Goal: Transaction & Acquisition: Purchase product/service

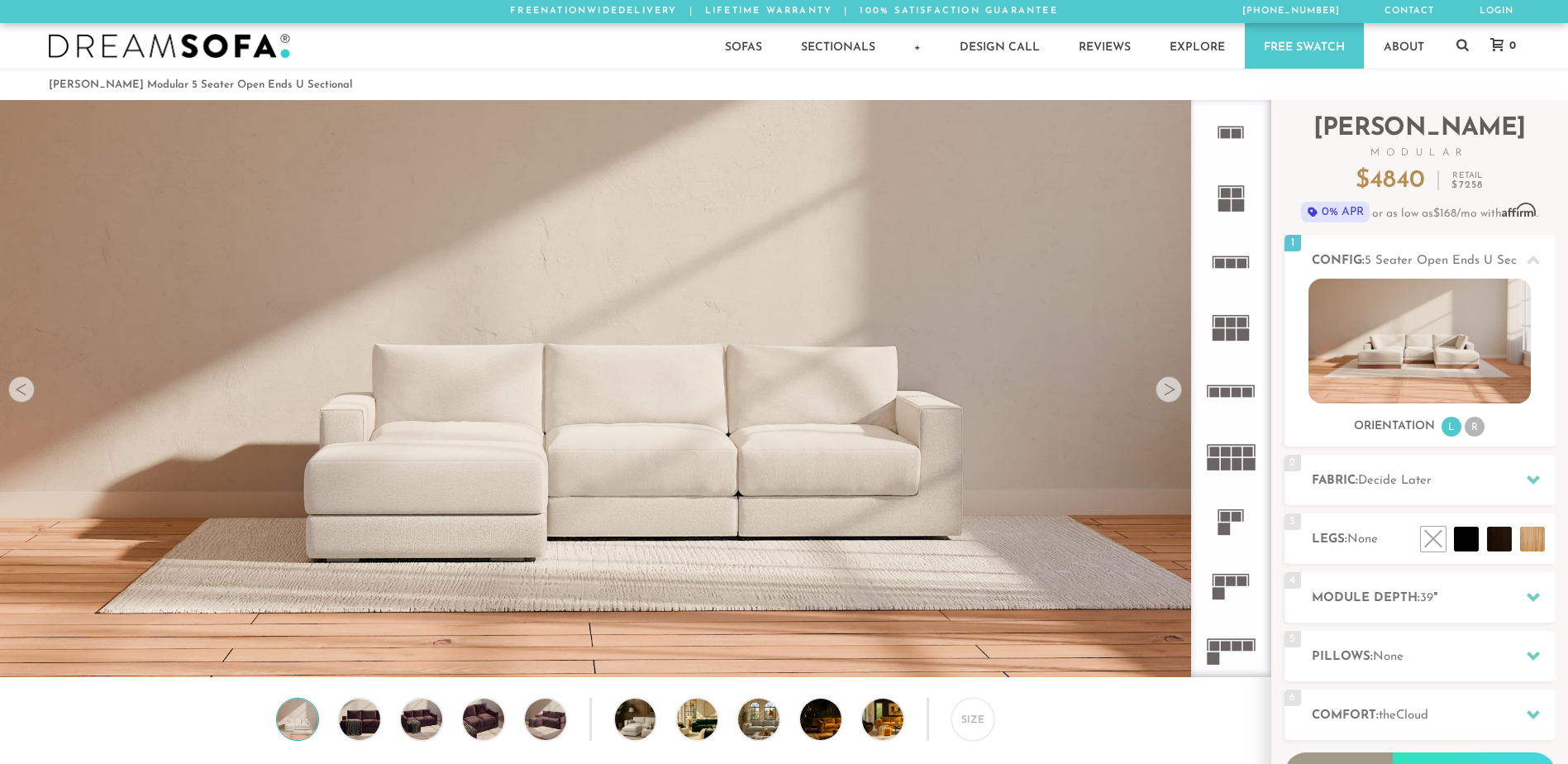
click at [1222, 578] on rect at bounding box center [1220, 581] width 10 height 10
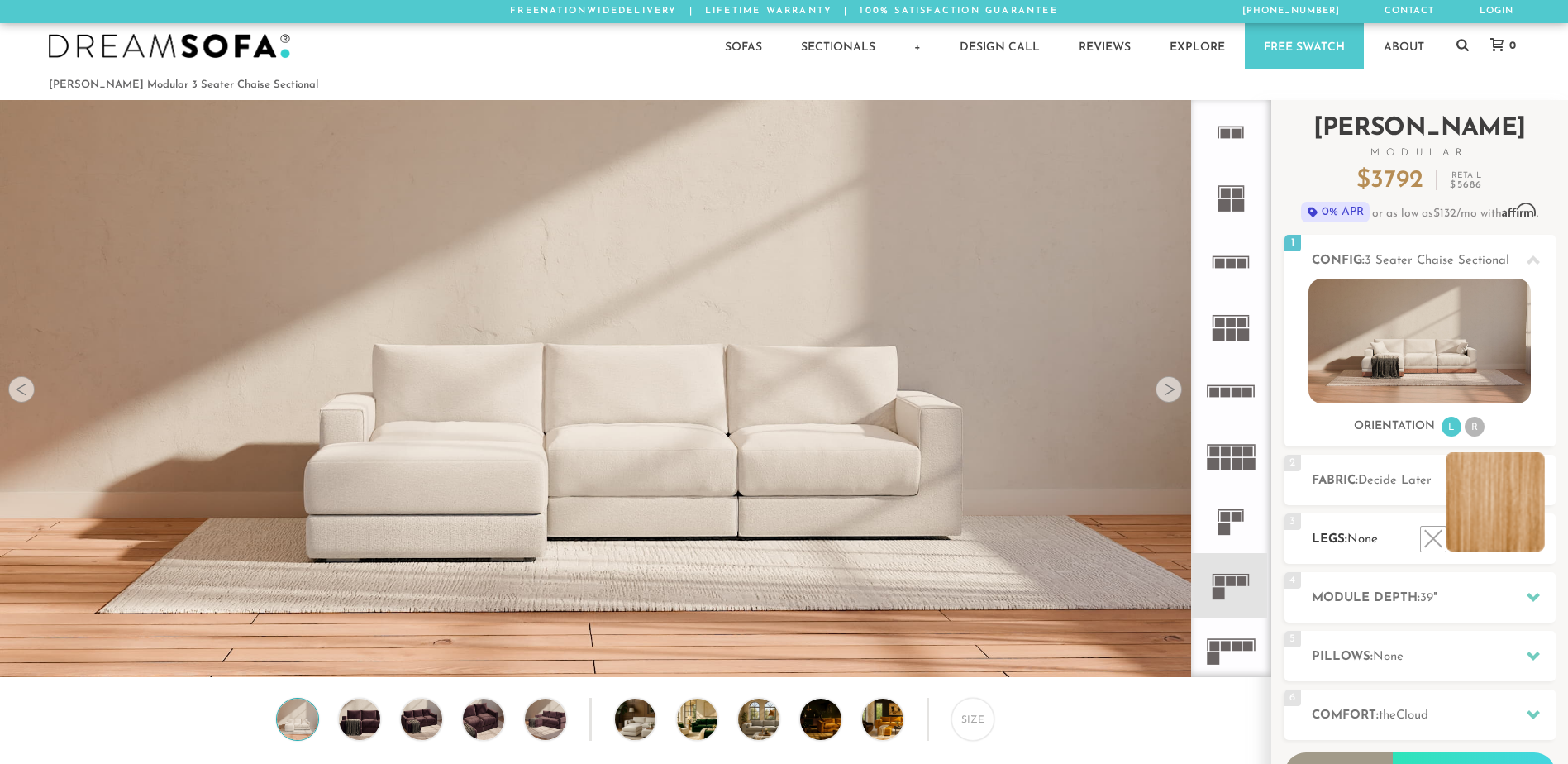
click at [1531, 539] on li at bounding box center [1496, 502] width 99 height 99
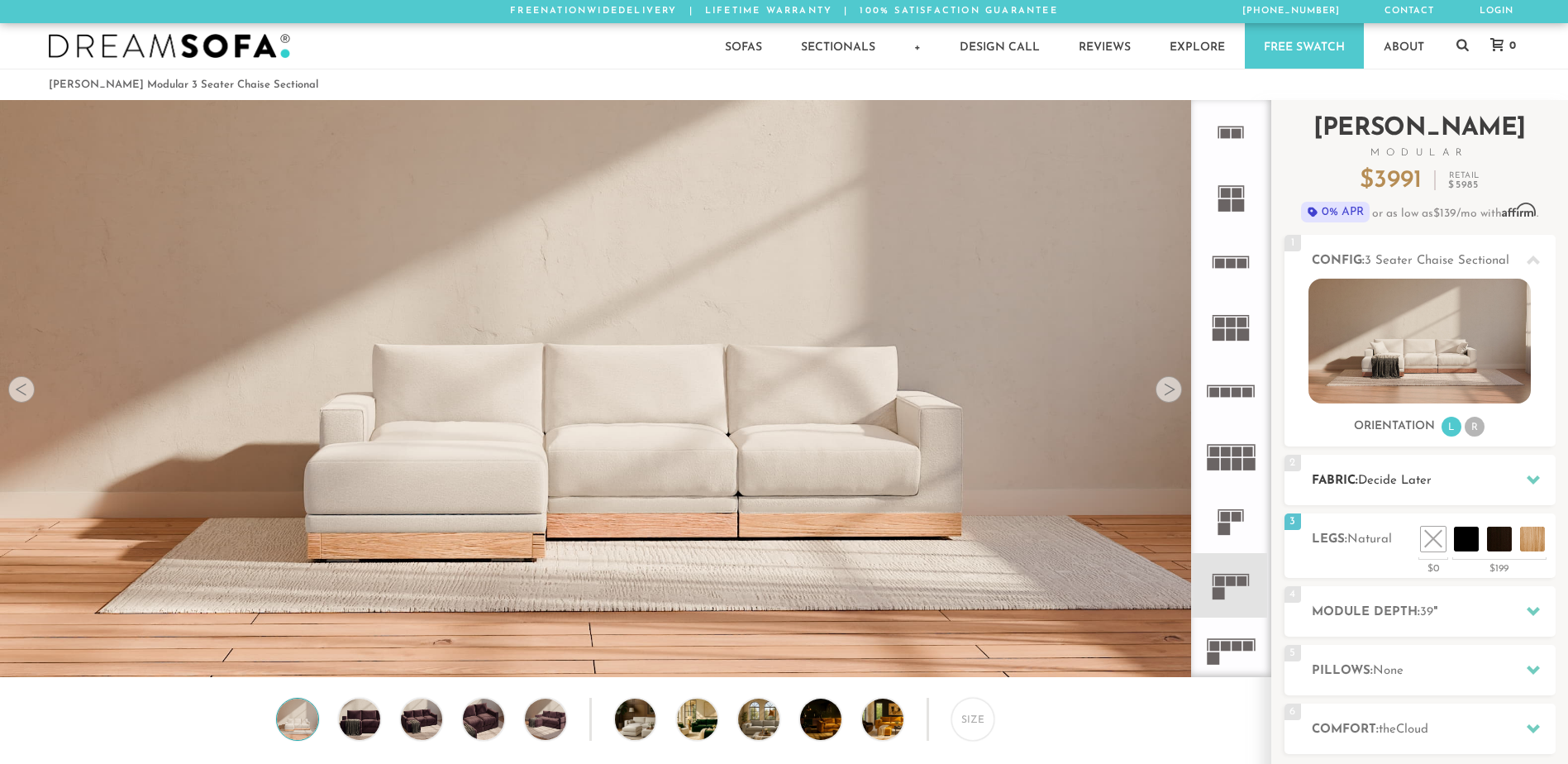
click at [1398, 486] on span "Decide Later" at bounding box center [1395, 481] width 74 height 12
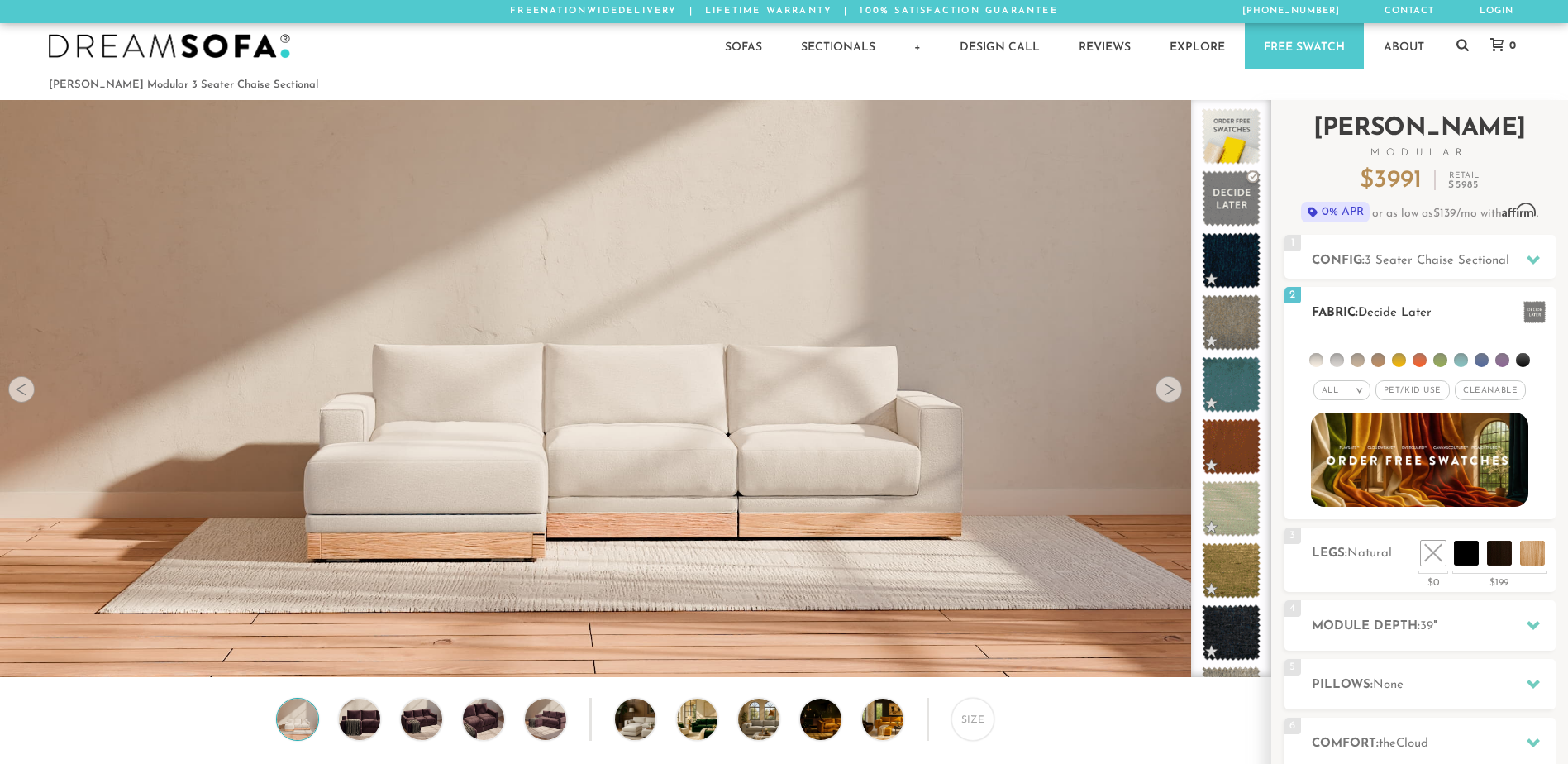
click at [1481, 386] on span "Cleanable x" at bounding box center [1491, 390] width 71 height 20
click at [1382, 357] on li at bounding box center [1378, 360] width 14 height 14
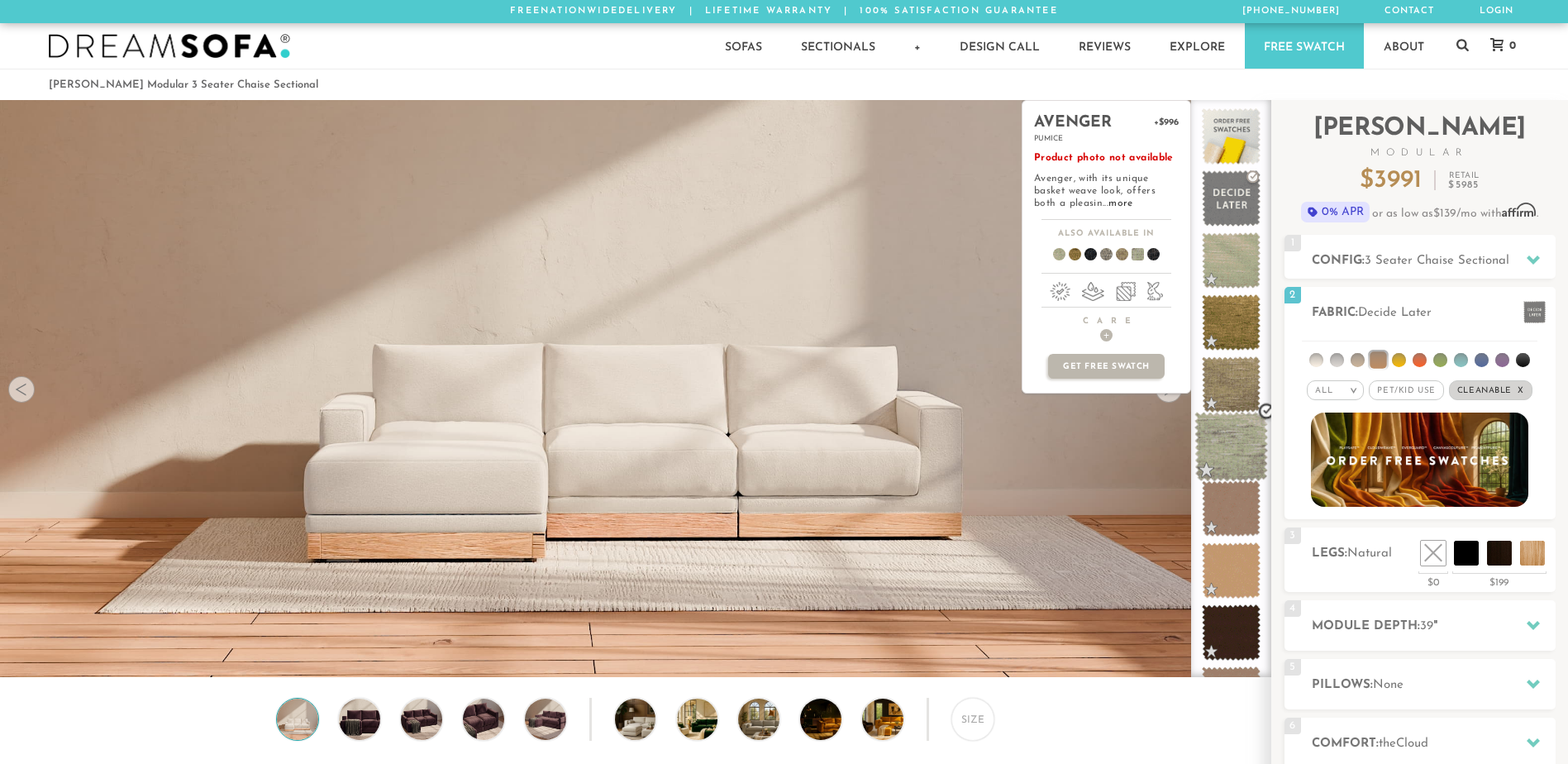
click at [1240, 428] on span at bounding box center [1232, 447] width 74 height 70
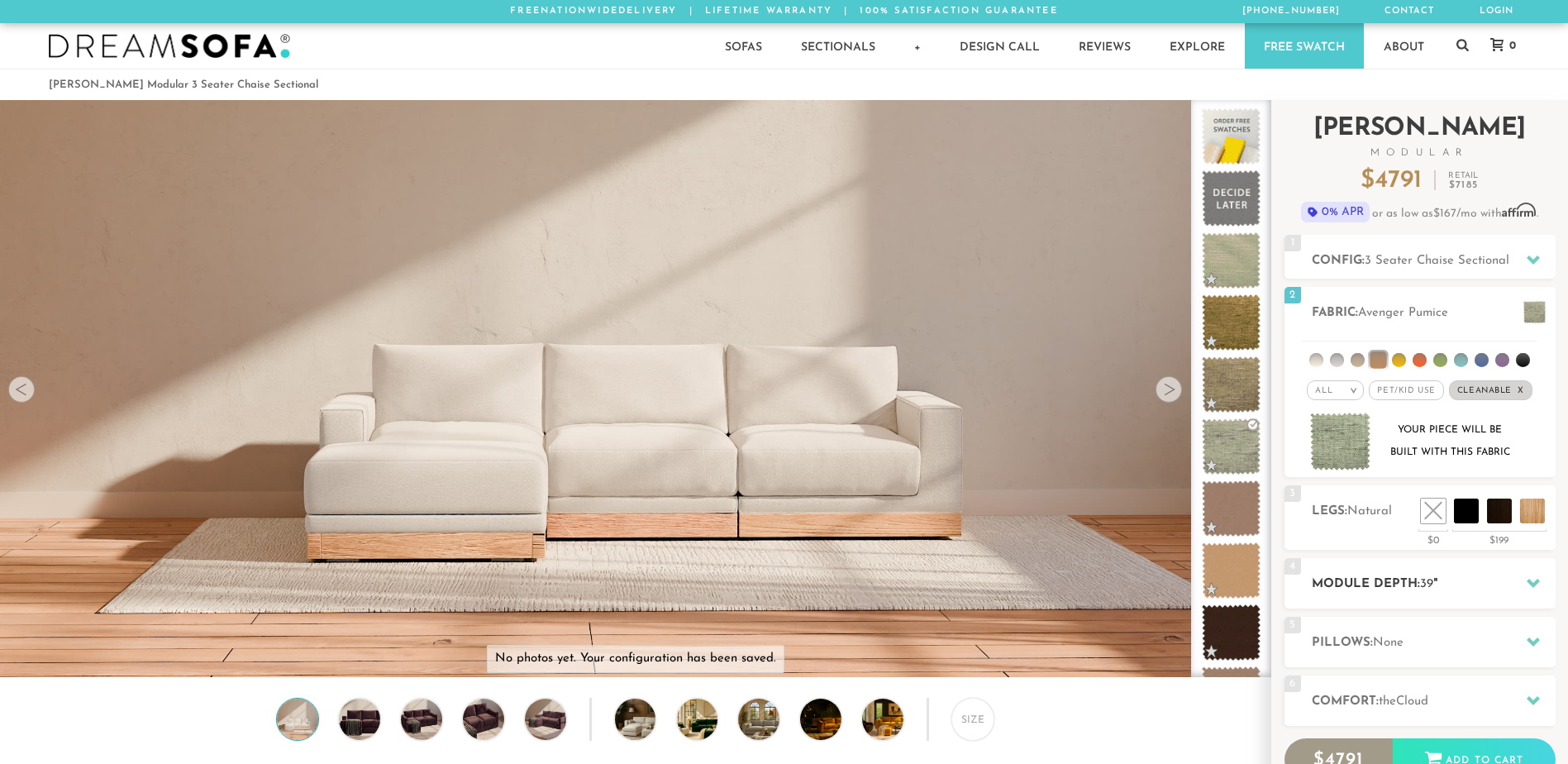
click at [1416, 584] on h2 "Module Depth: 39 "" at bounding box center [1434, 583] width 244 height 19
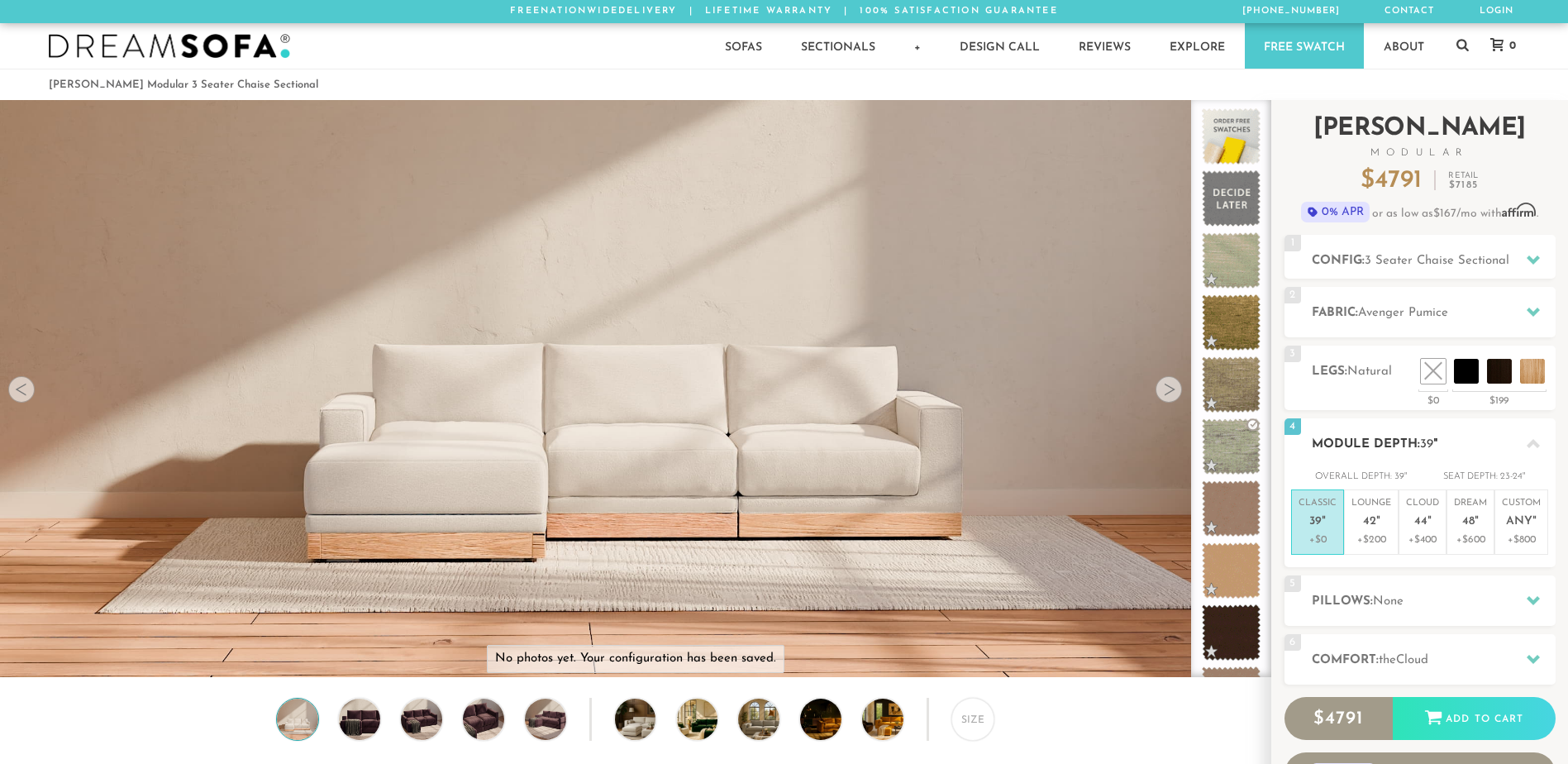
click at [1300, 518] on p "Classic 39 "" at bounding box center [1318, 515] width 38 height 36
click at [1351, 610] on h2 "Pillows: None" at bounding box center [1434, 601] width 244 height 19
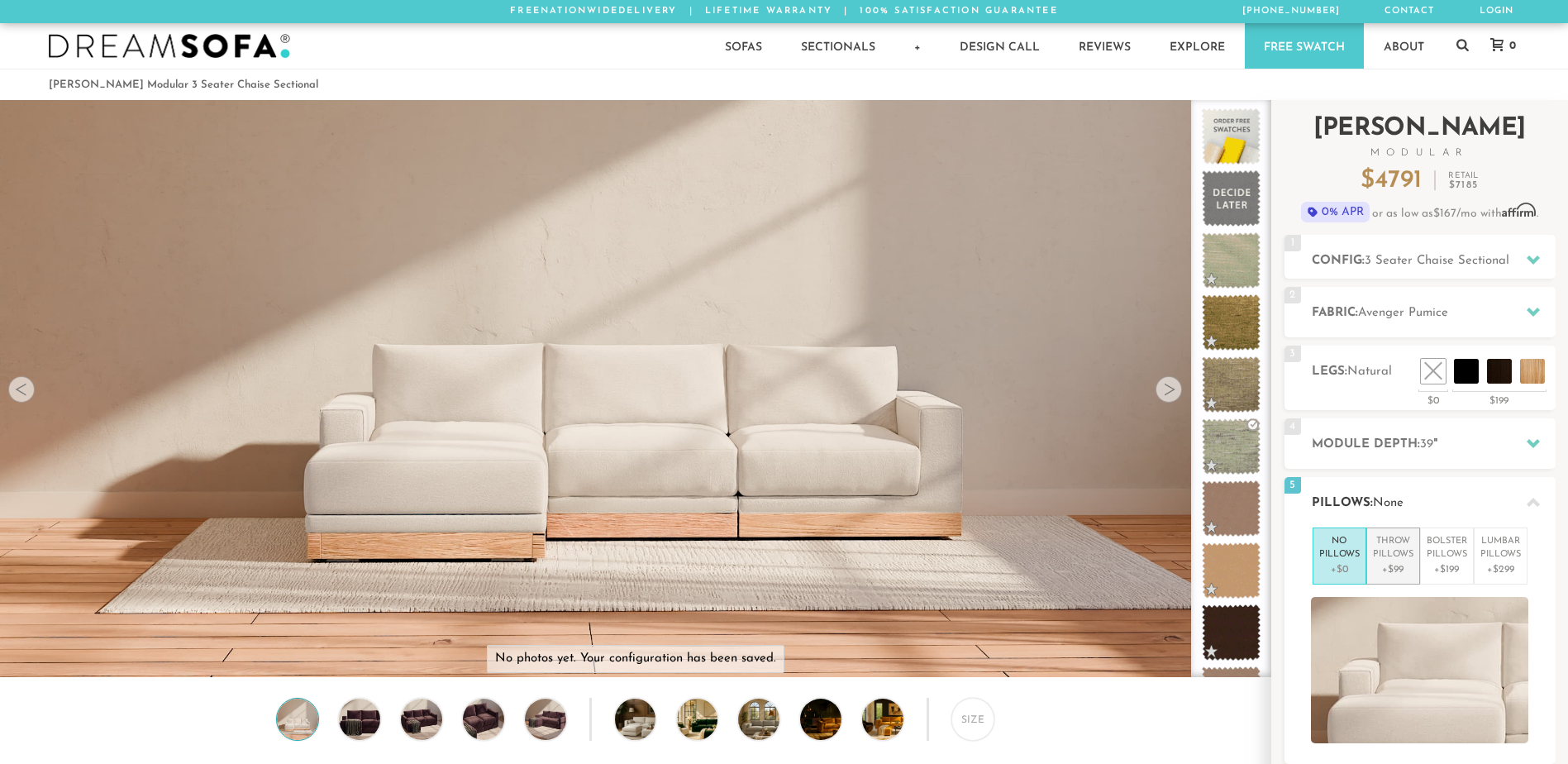
click at [1394, 557] on p "Throw Pillows" at bounding box center [1393, 548] width 41 height 27
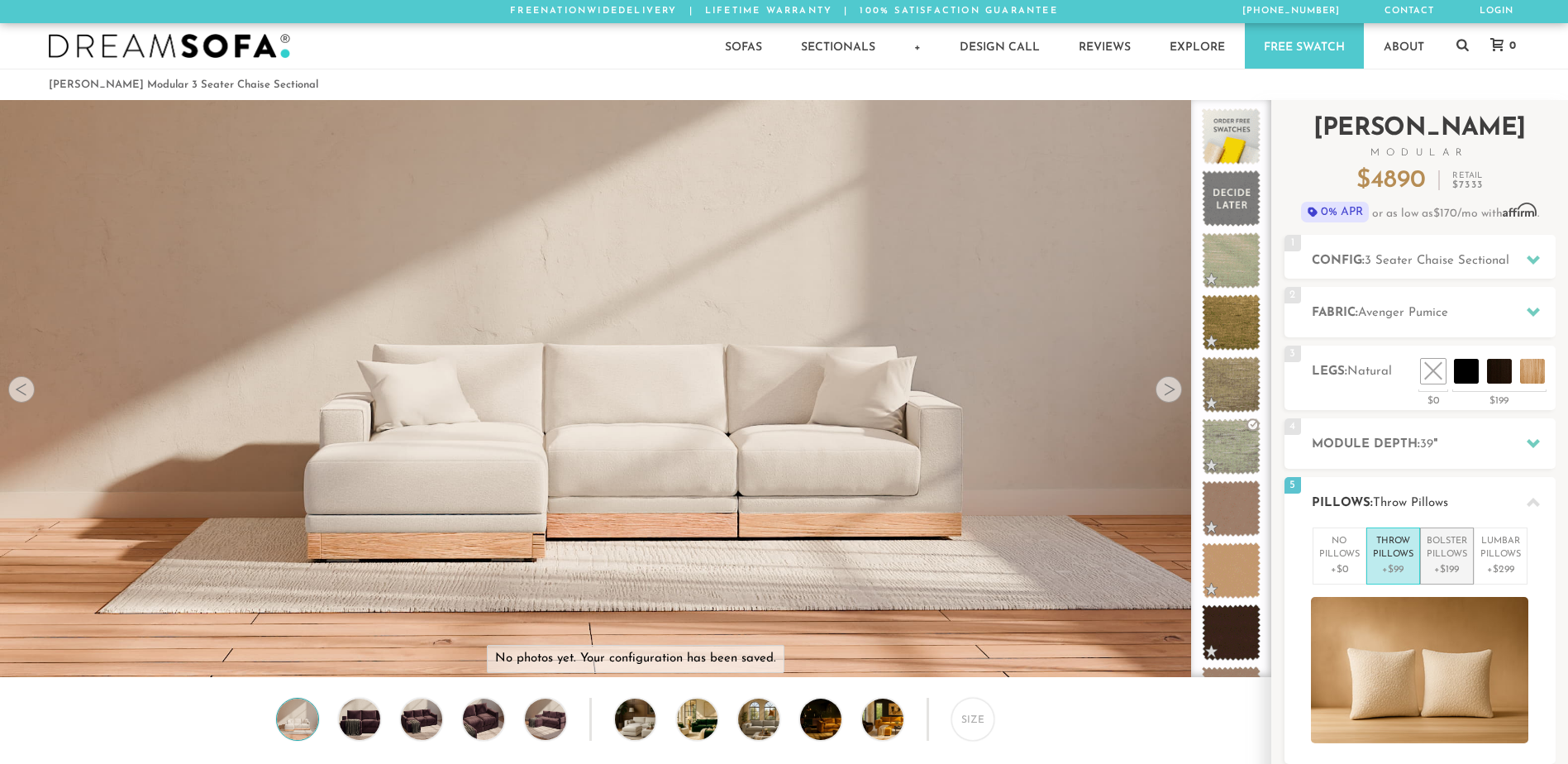
click at [1435, 549] on p "Bolster Pillows" at bounding box center [1447, 548] width 41 height 27
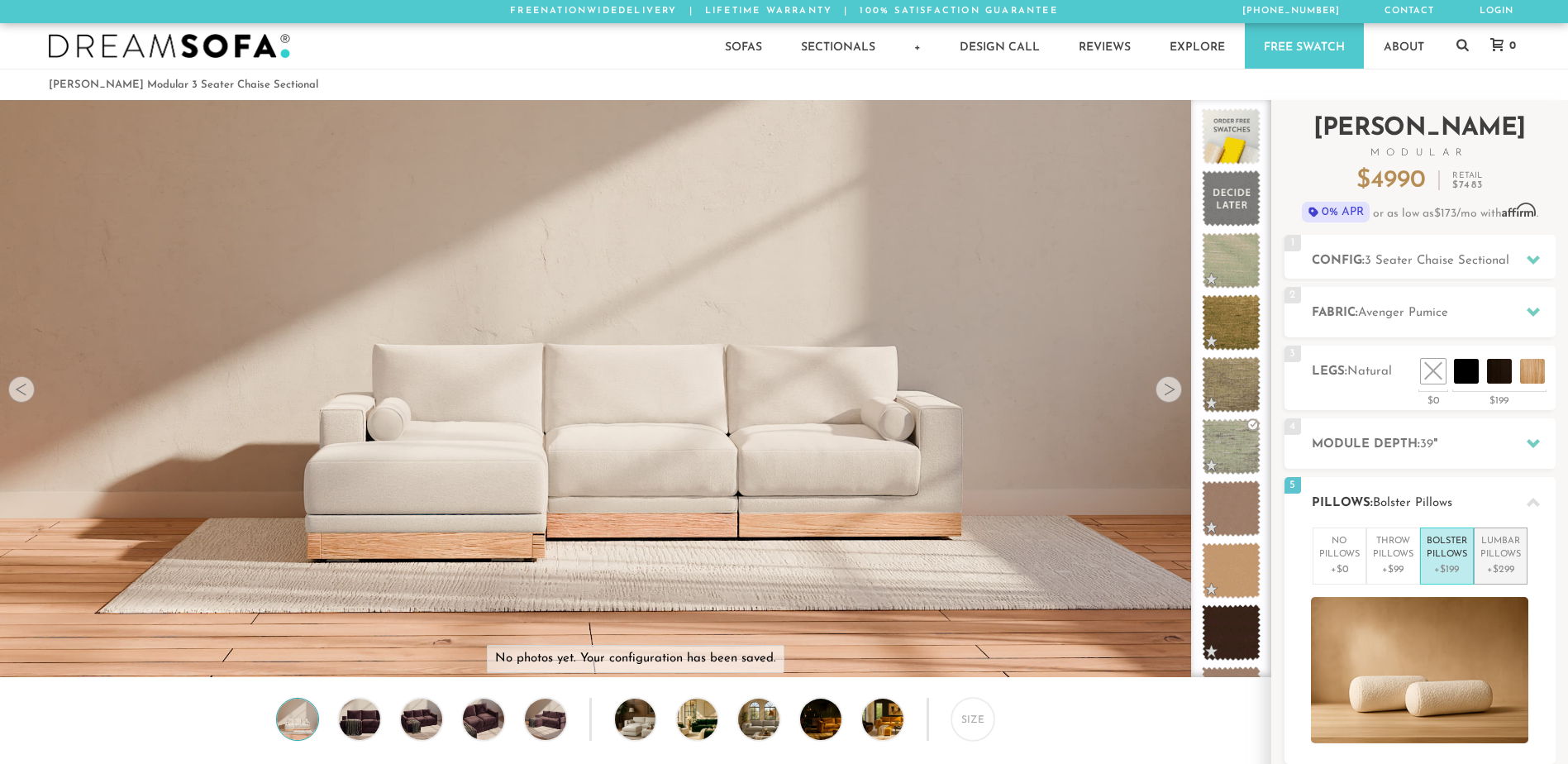
click at [1501, 544] on p "[MEDICAL_DATA] Pillows" at bounding box center [1501, 548] width 41 height 27
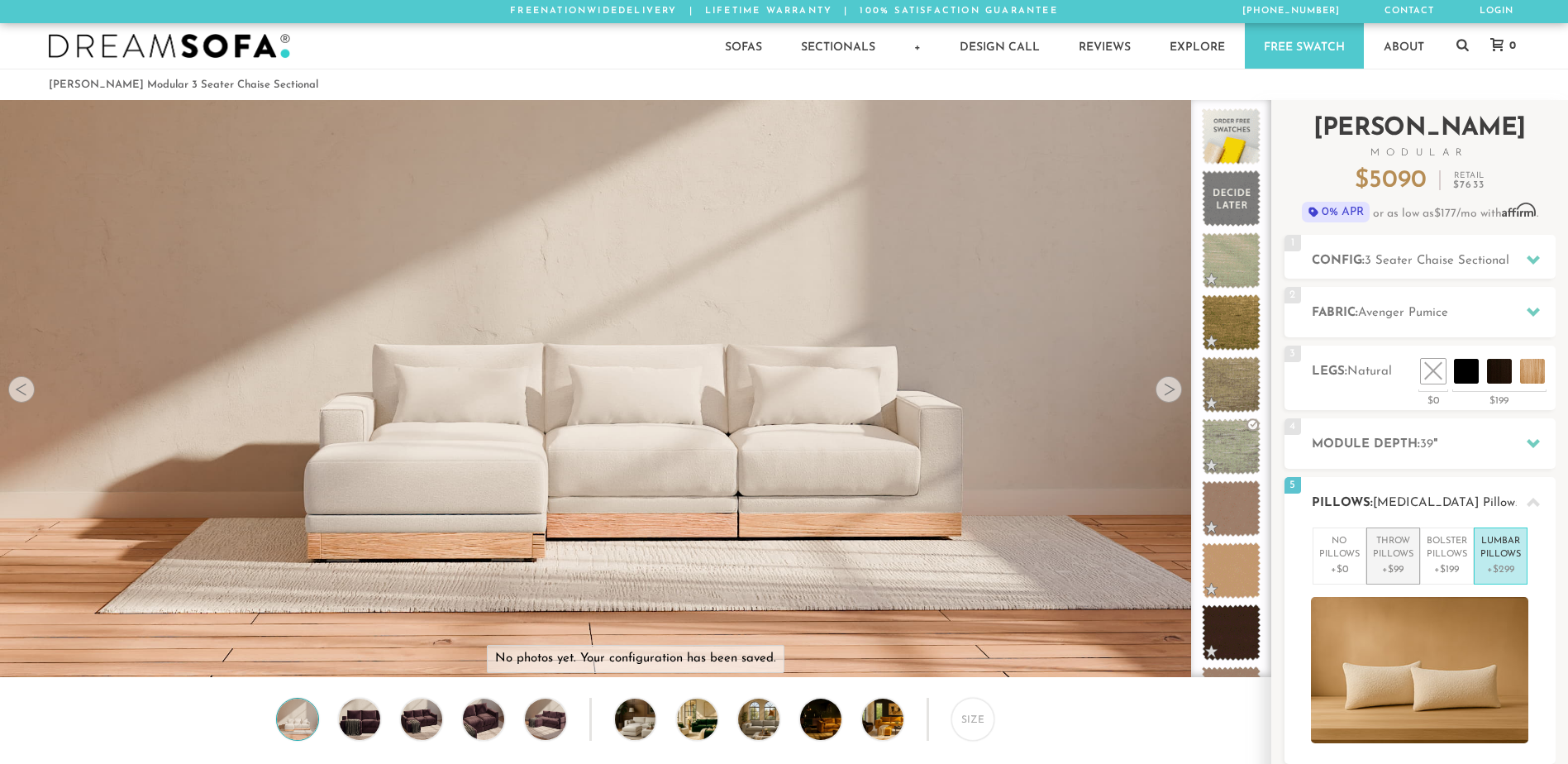
click at [1398, 551] on p "Throw Pillows" at bounding box center [1393, 548] width 41 height 27
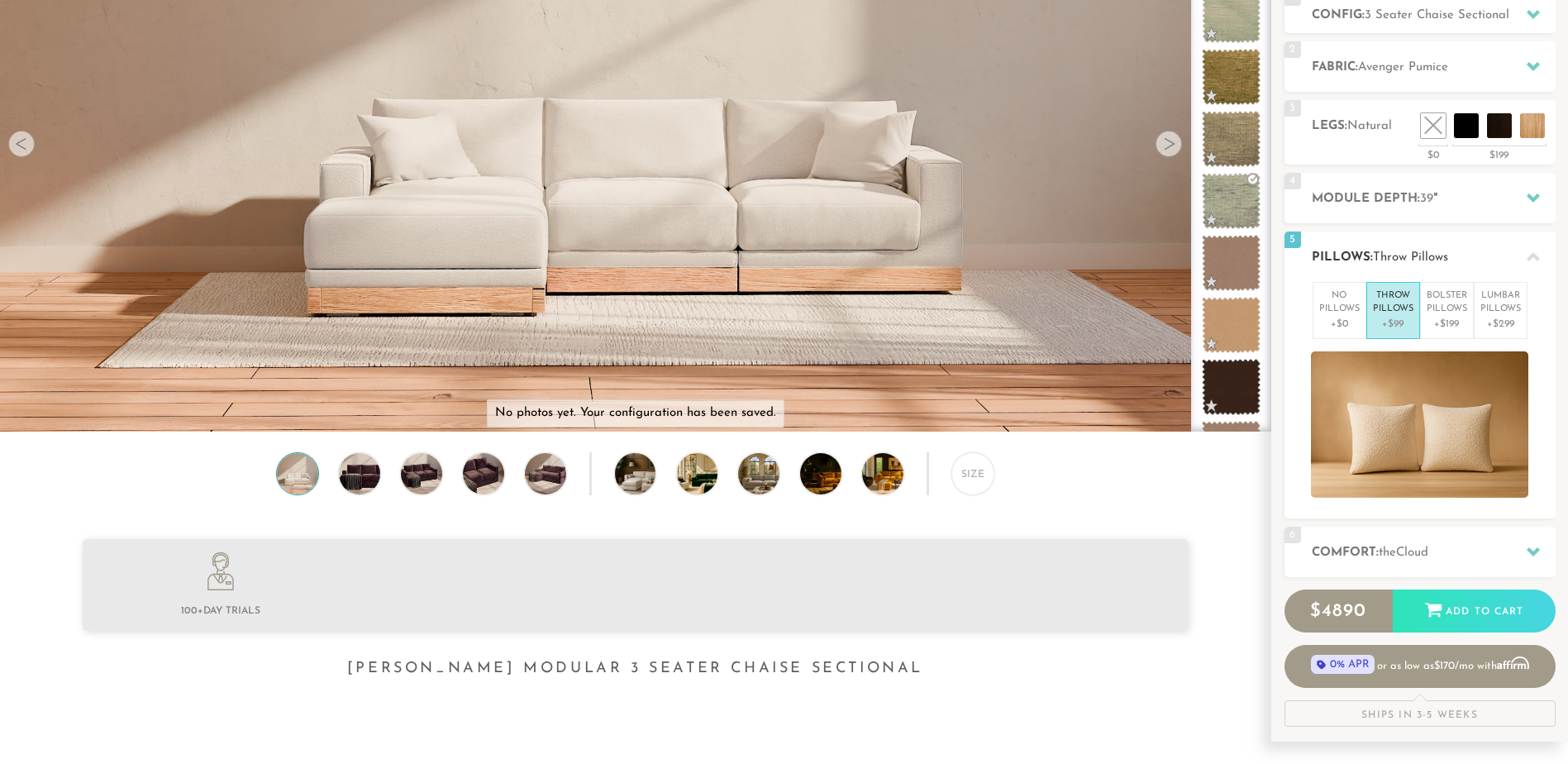
scroll to position [249, 0]
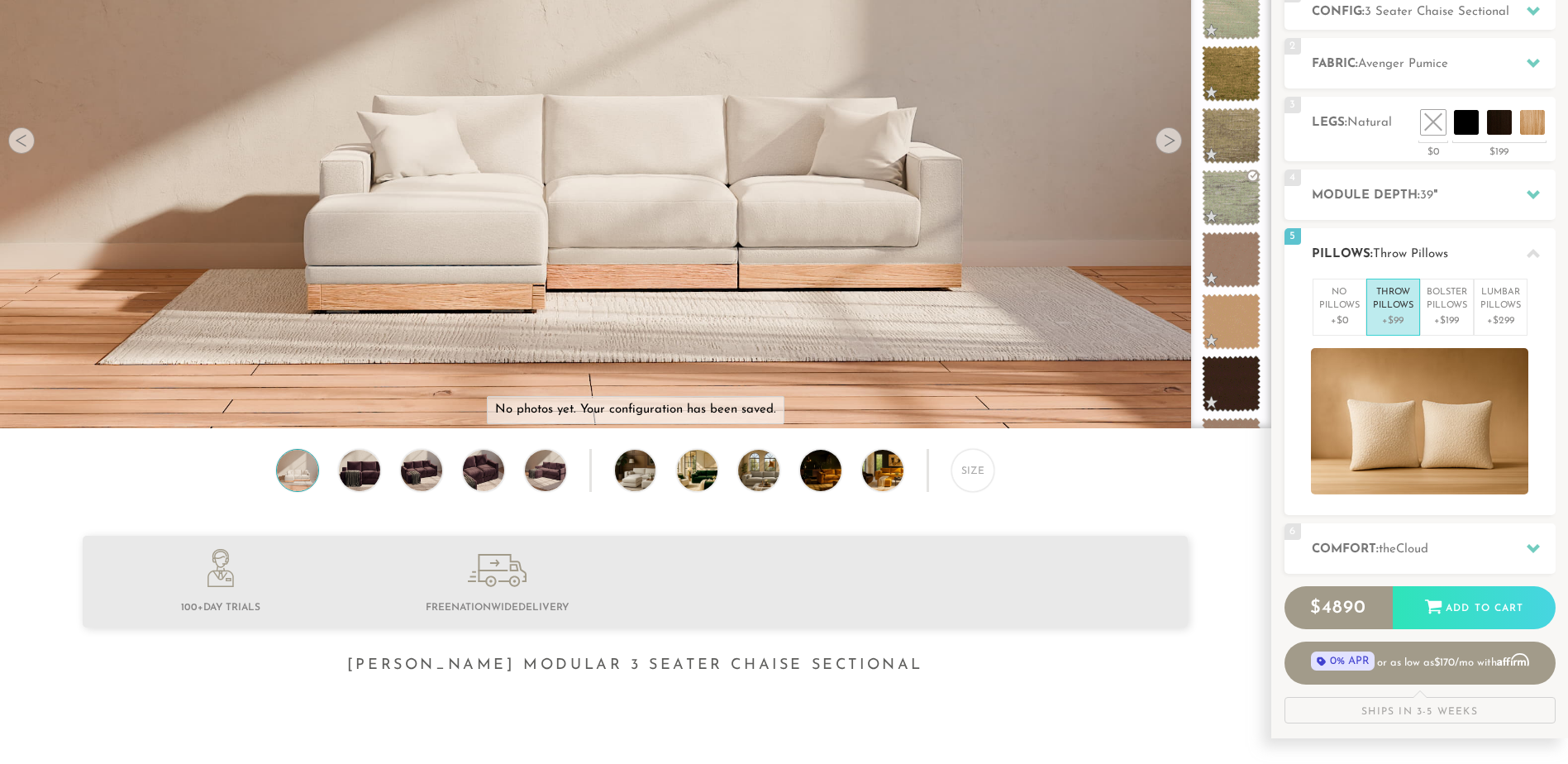
click at [1396, 551] on span "the" at bounding box center [1387, 549] width 17 height 12
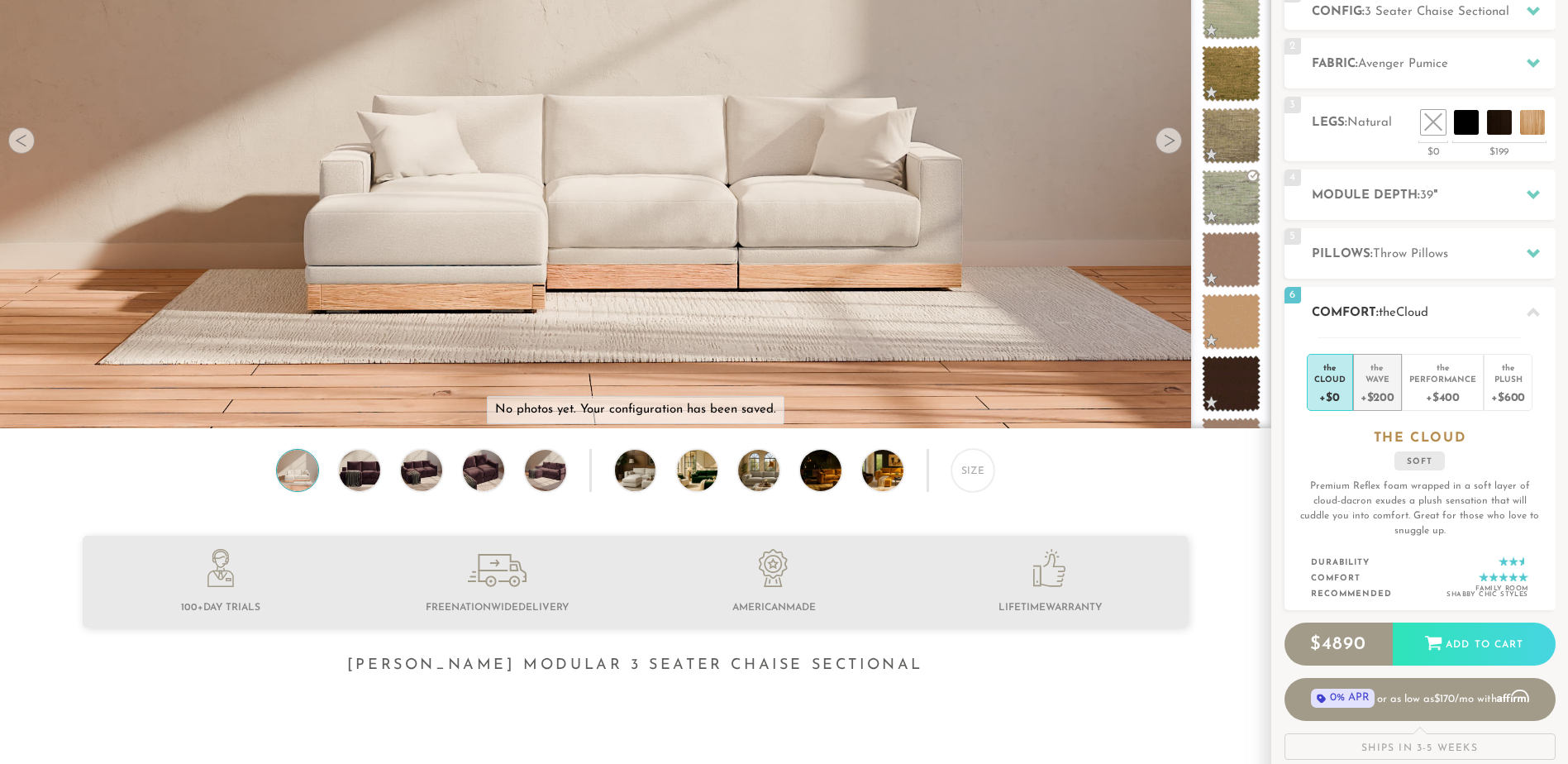
click at [1377, 384] on div "Wave" at bounding box center [1377, 379] width 34 height 12
click at [1444, 385] on div "+$400" at bounding box center [1443, 396] width 67 height 24
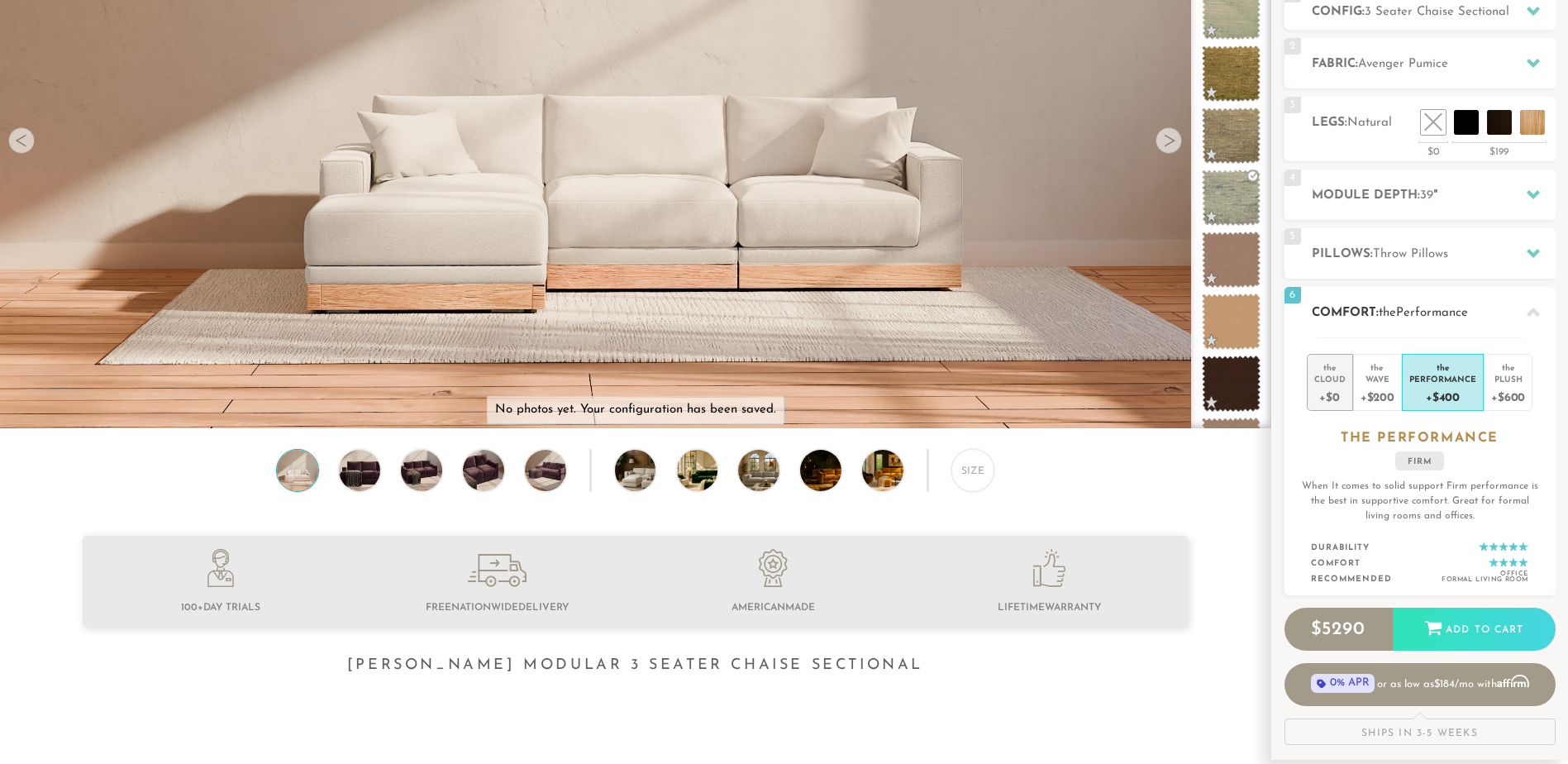
click at [1333, 388] on div "+$0" at bounding box center [1330, 396] width 31 height 24
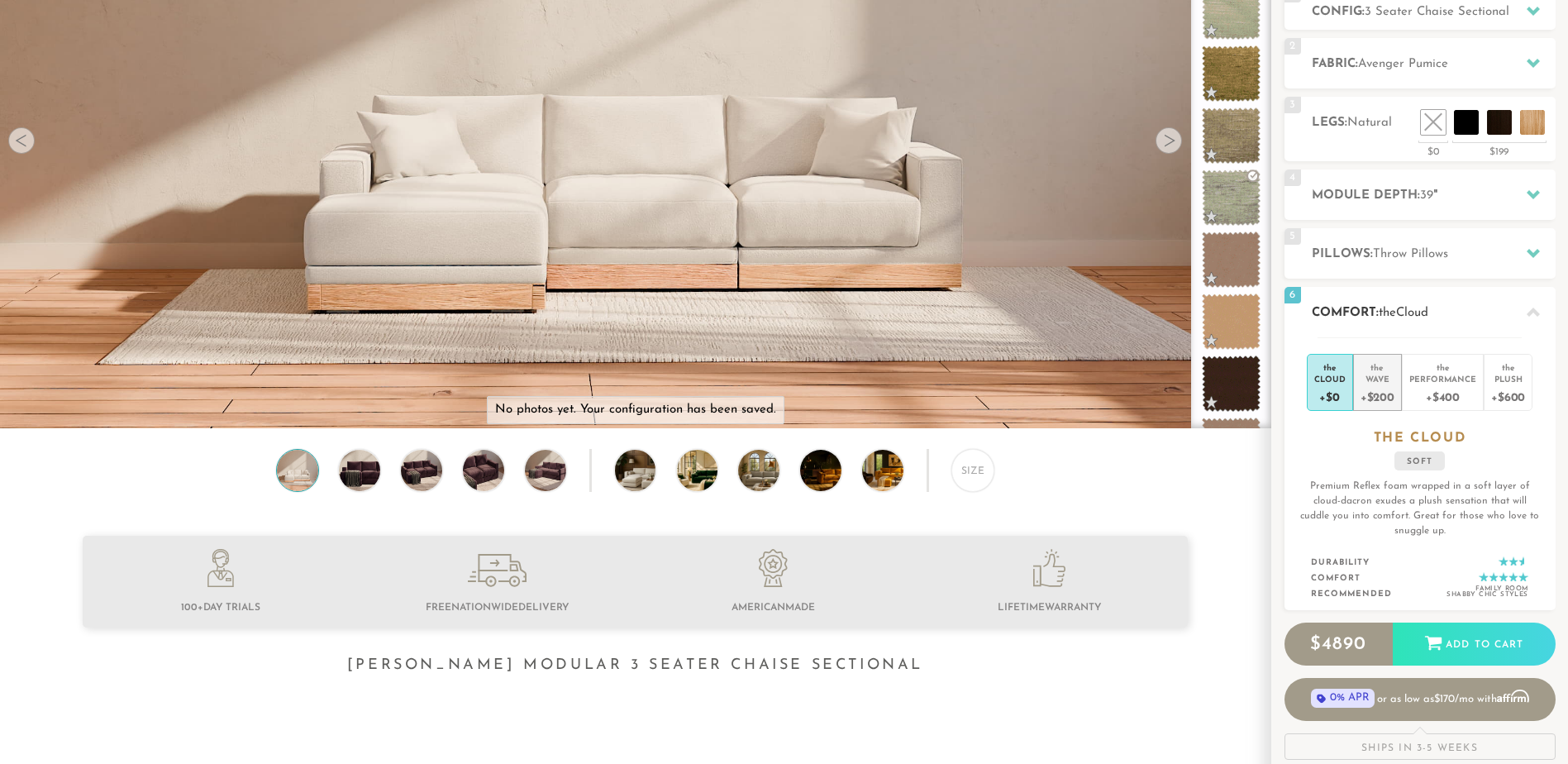
click at [1377, 377] on div "Wave" at bounding box center [1377, 379] width 34 height 12
click at [1430, 371] on div "the" at bounding box center [1443, 365] width 67 height 17
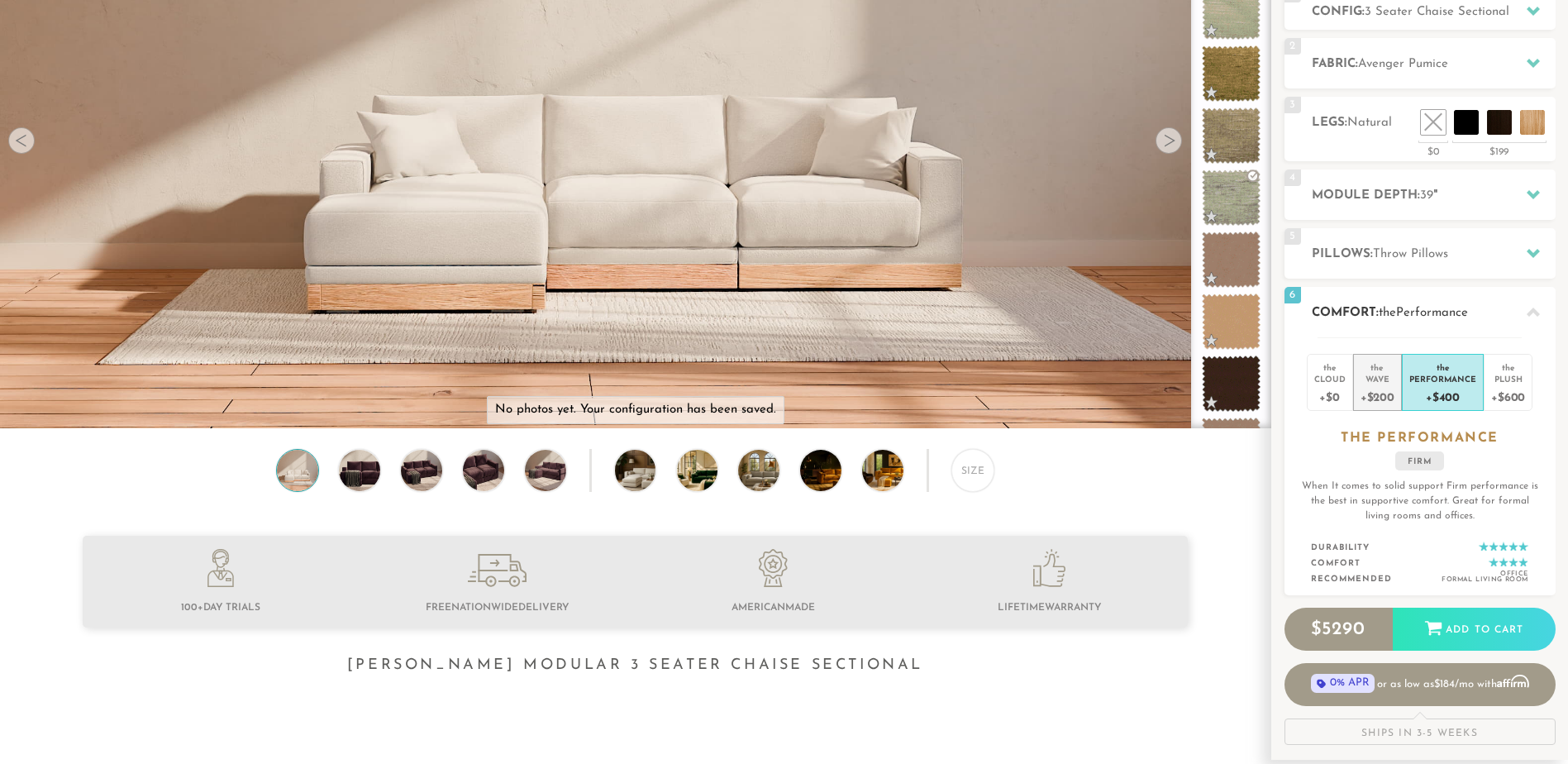
click at [1384, 382] on div "Wave" at bounding box center [1377, 379] width 34 height 12
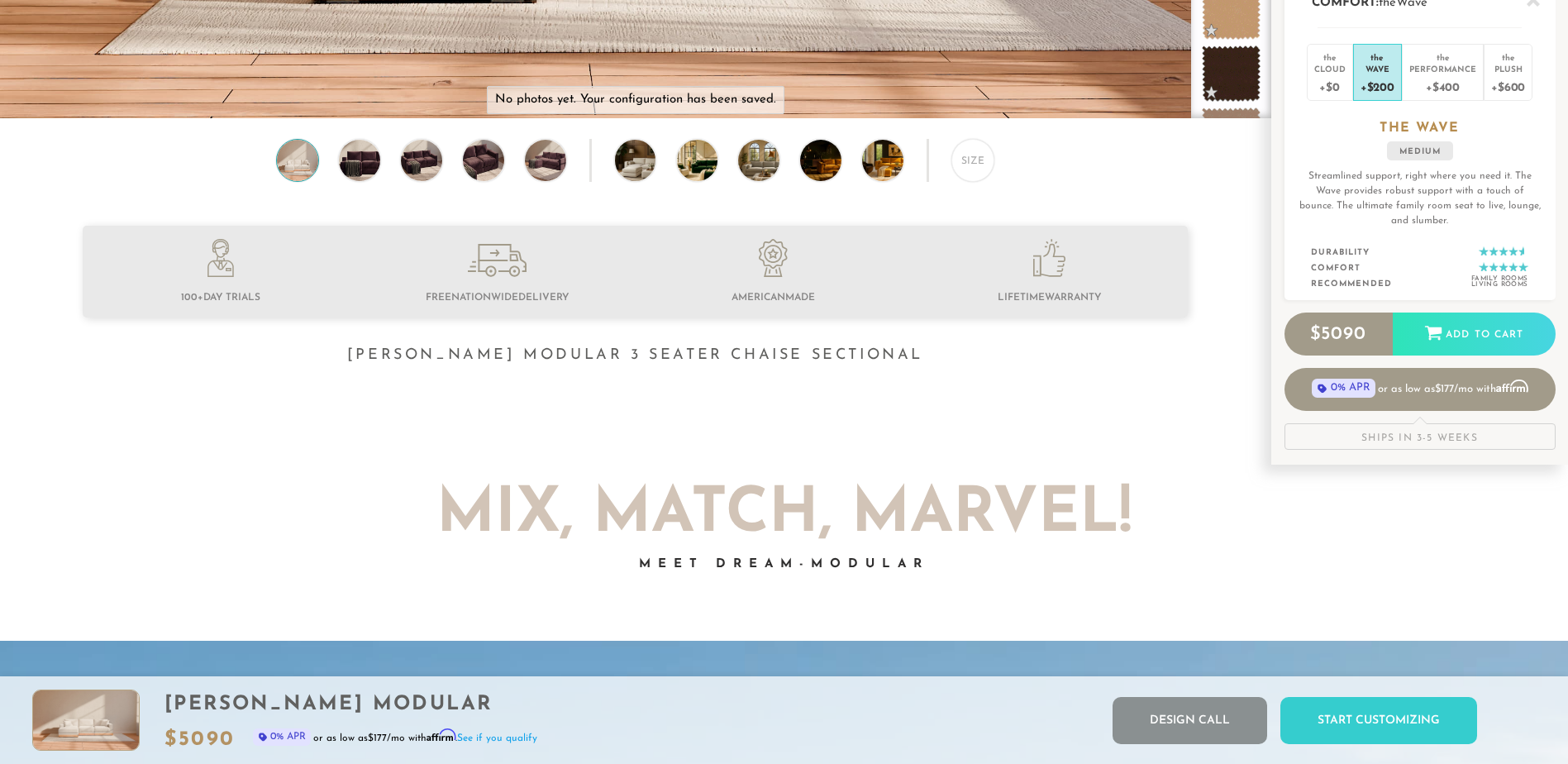
scroll to position [0, 0]
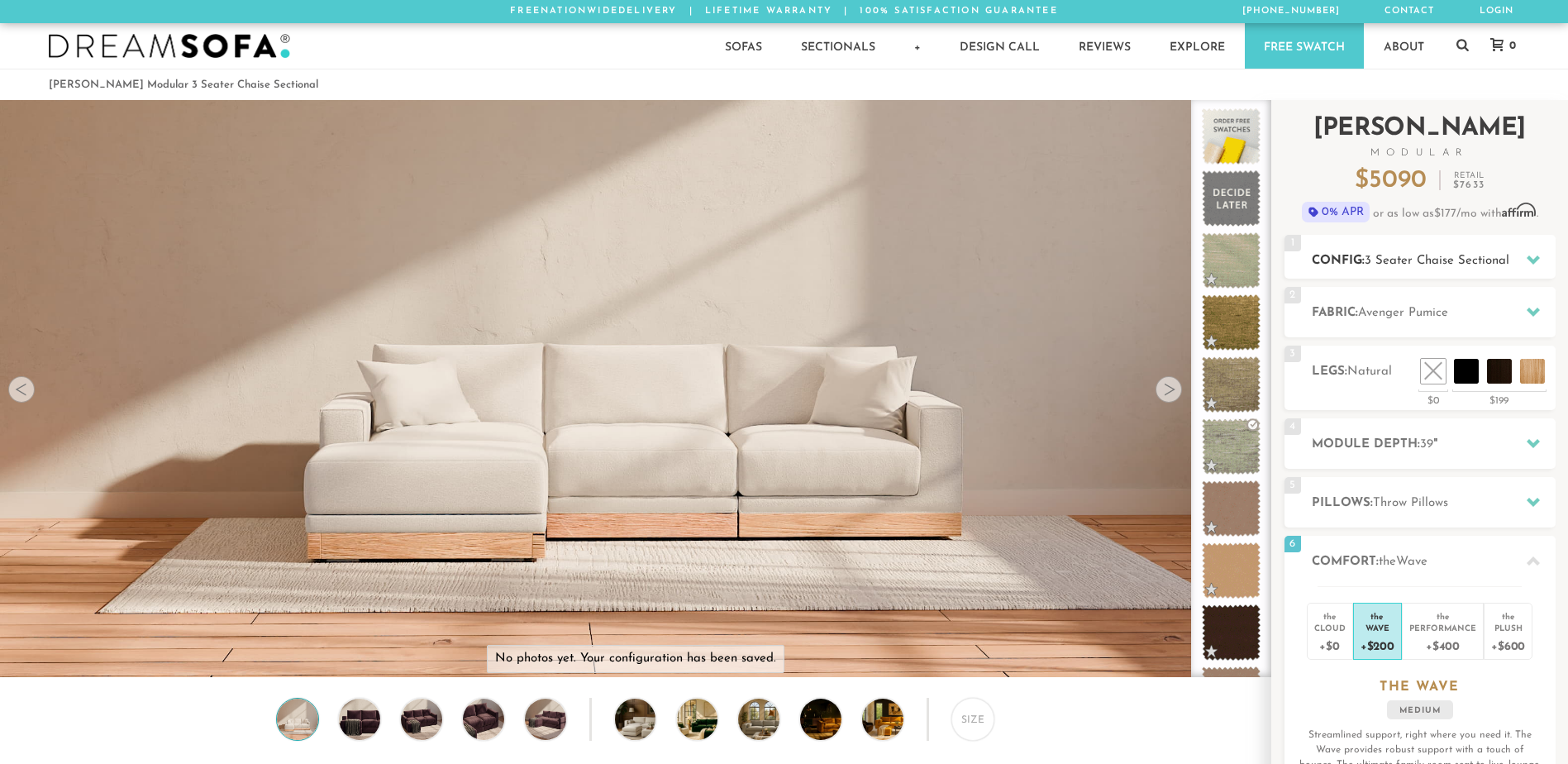
click at [1501, 259] on span "3 Seater Chaise Sectional" at bounding box center [1437, 260] width 145 height 12
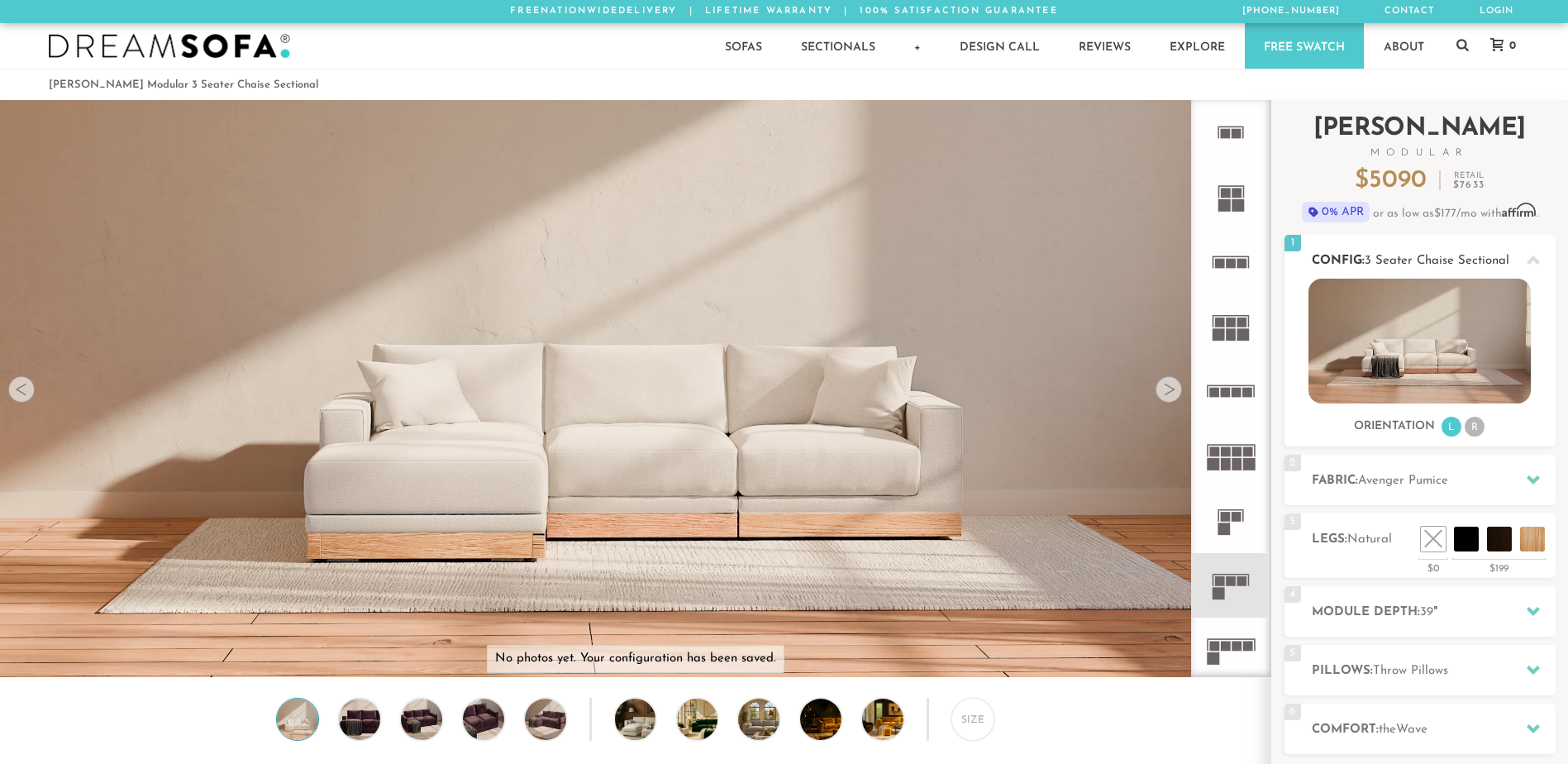
click at [1501, 259] on span "3 Seater Chaise Sectional" at bounding box center [1437, 260] width 145 height 12
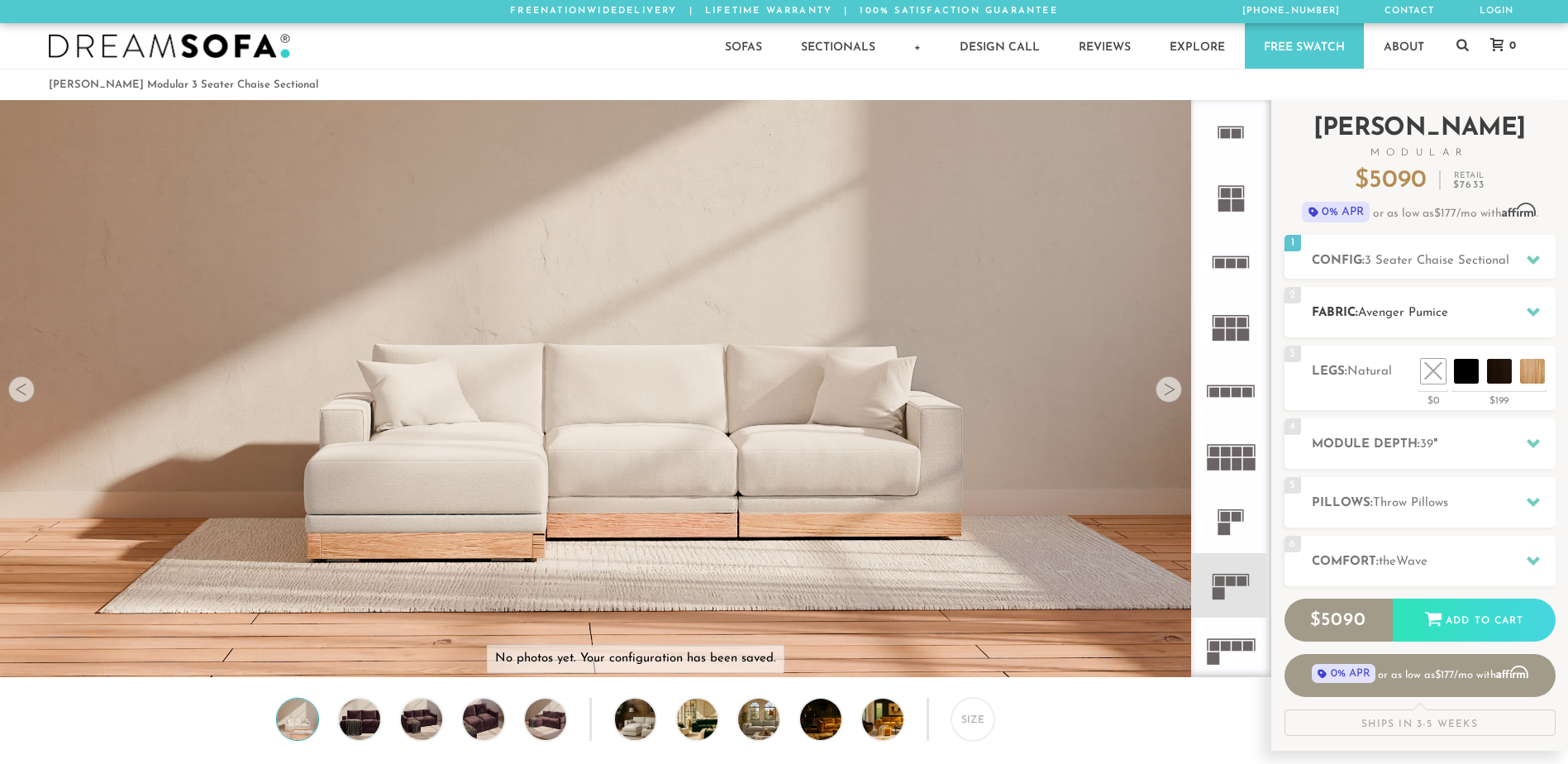
click at [1483, 311] on h2 "Fabric: Avenger Pumice" at bounding box center [1434, 312] width 244 height 19
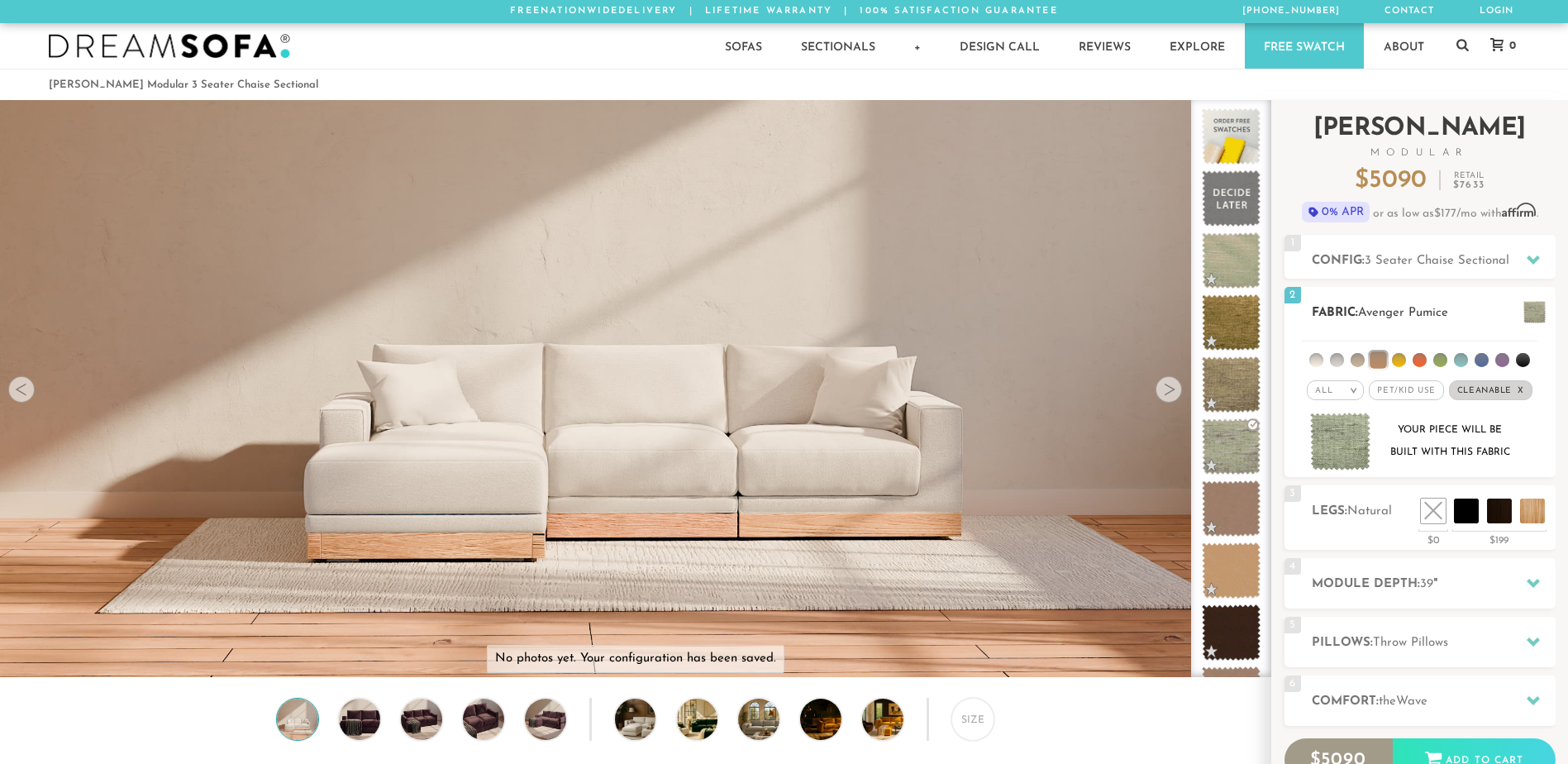
click at [1483, 311] on h2 "Fabric: Avenger Pumice" at bounding box center [1434, 312] width 244 height 19
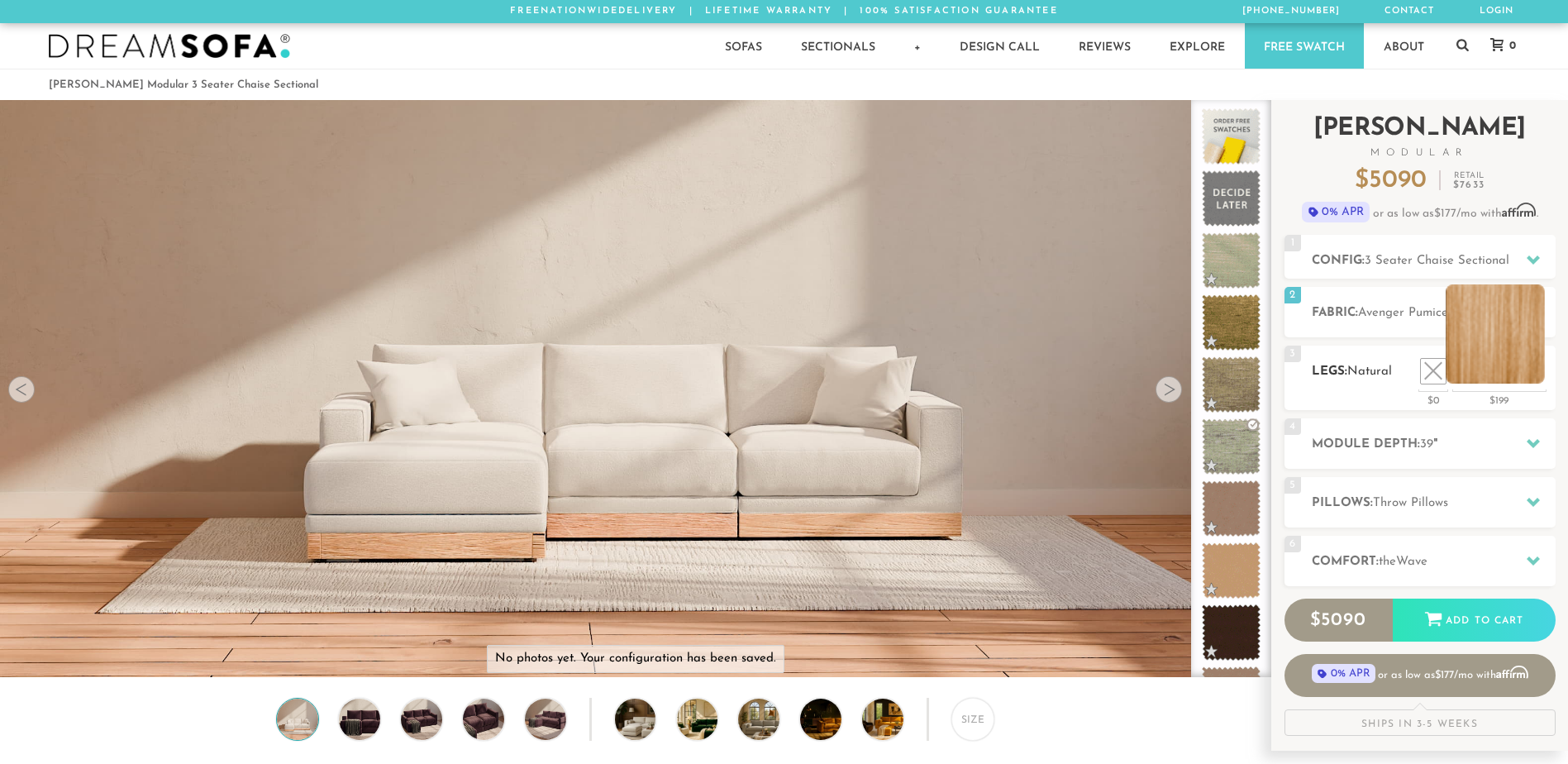
click at [1528, 373] on li at bounding box center [1496, 334] width 99 height 99
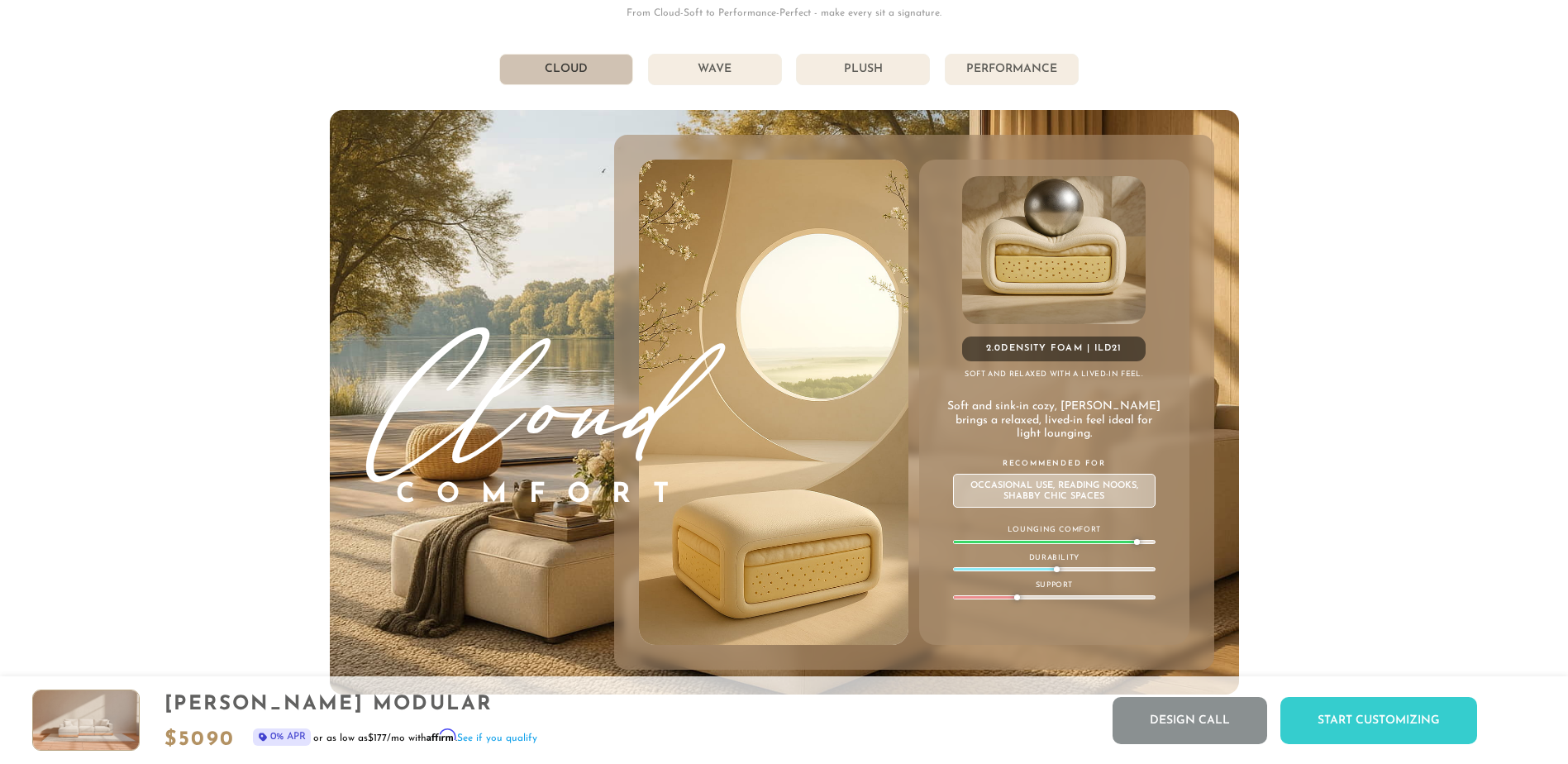
scroll to position [9446, 0]
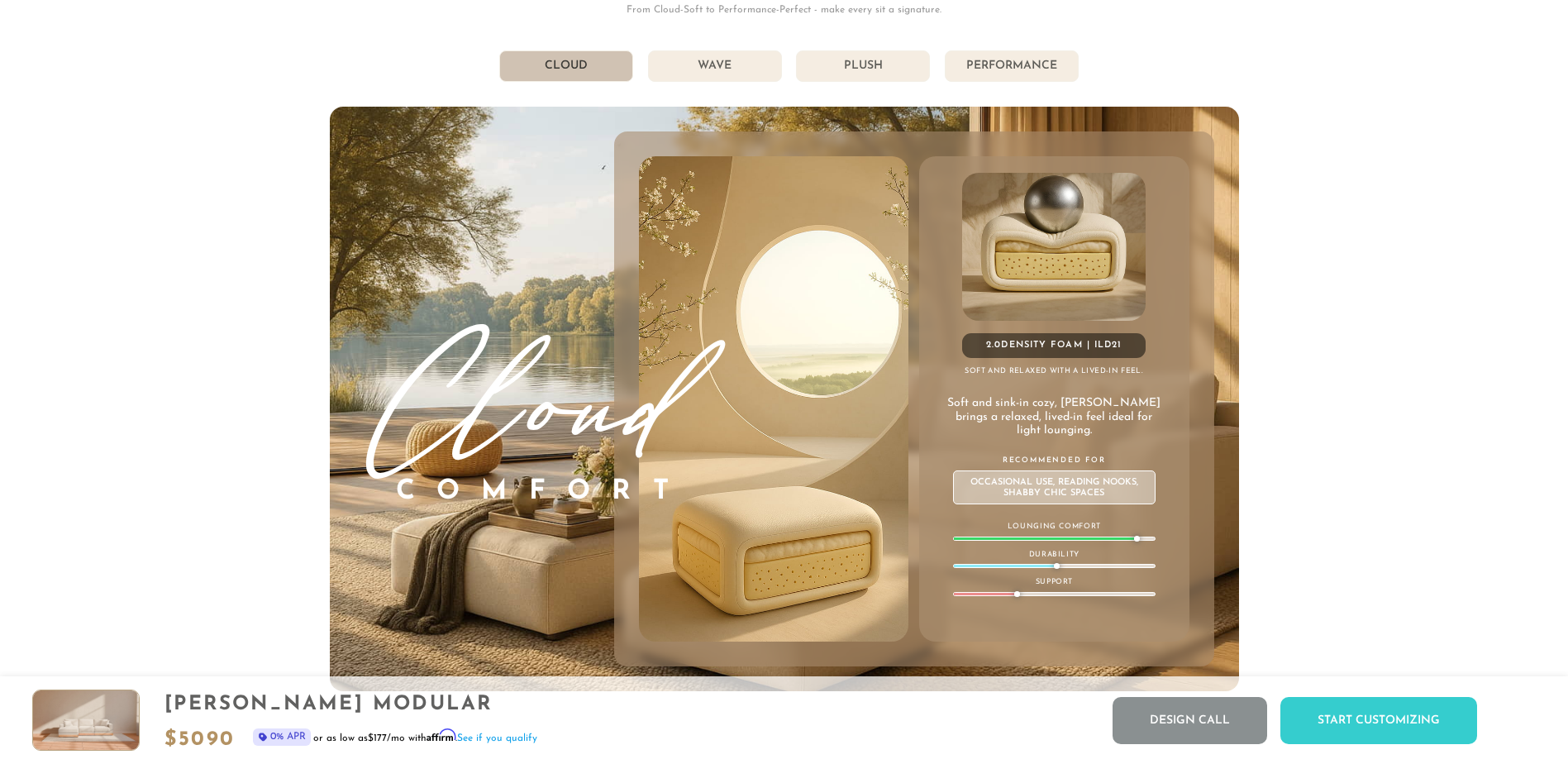
click at [704, 75] on li "Wave" at bounding box center [715, 66] width 134 height 31
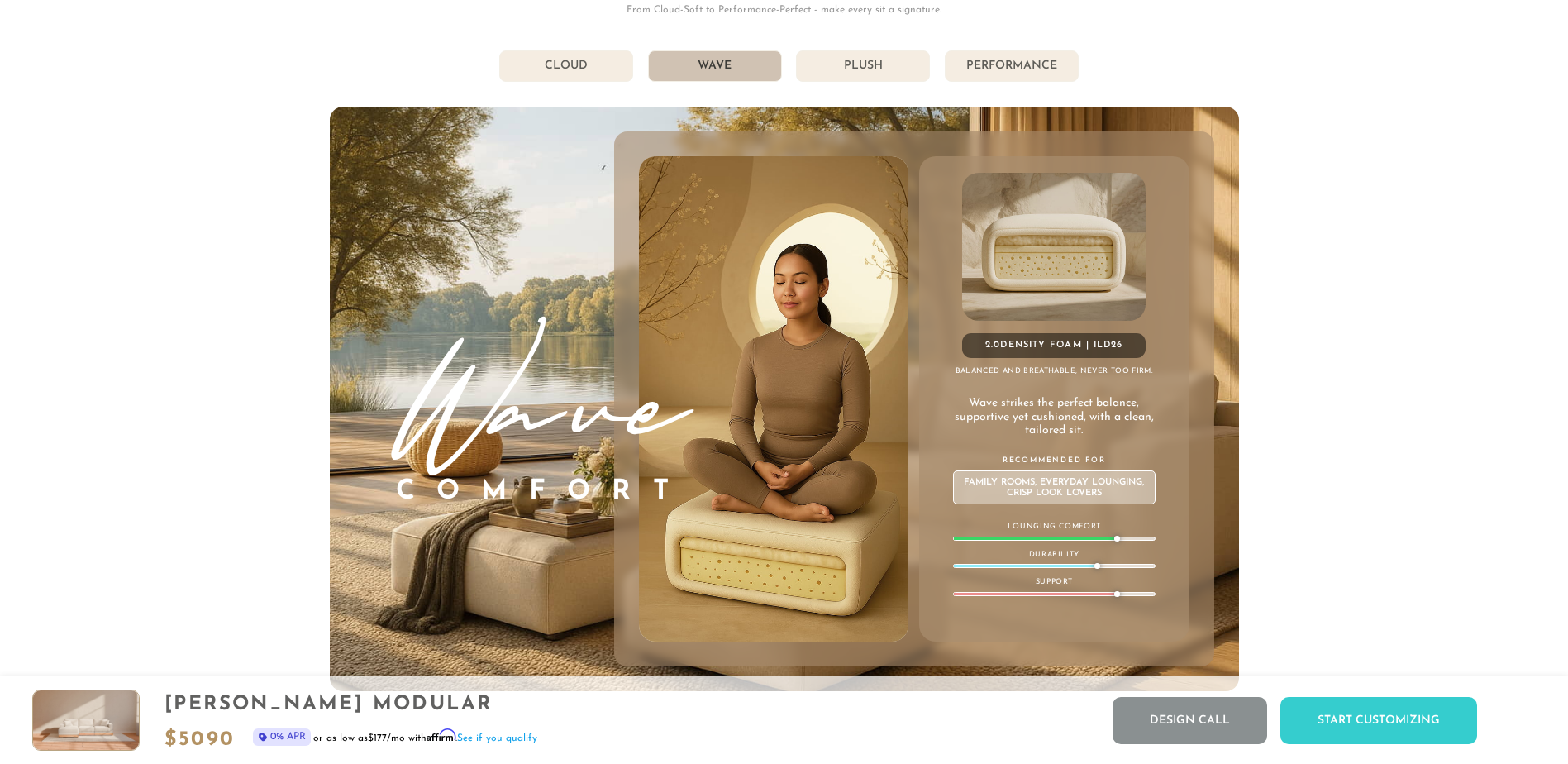
click at [840, 80] on li "Plush" at bounding box center [864, 66] width 134 height 31
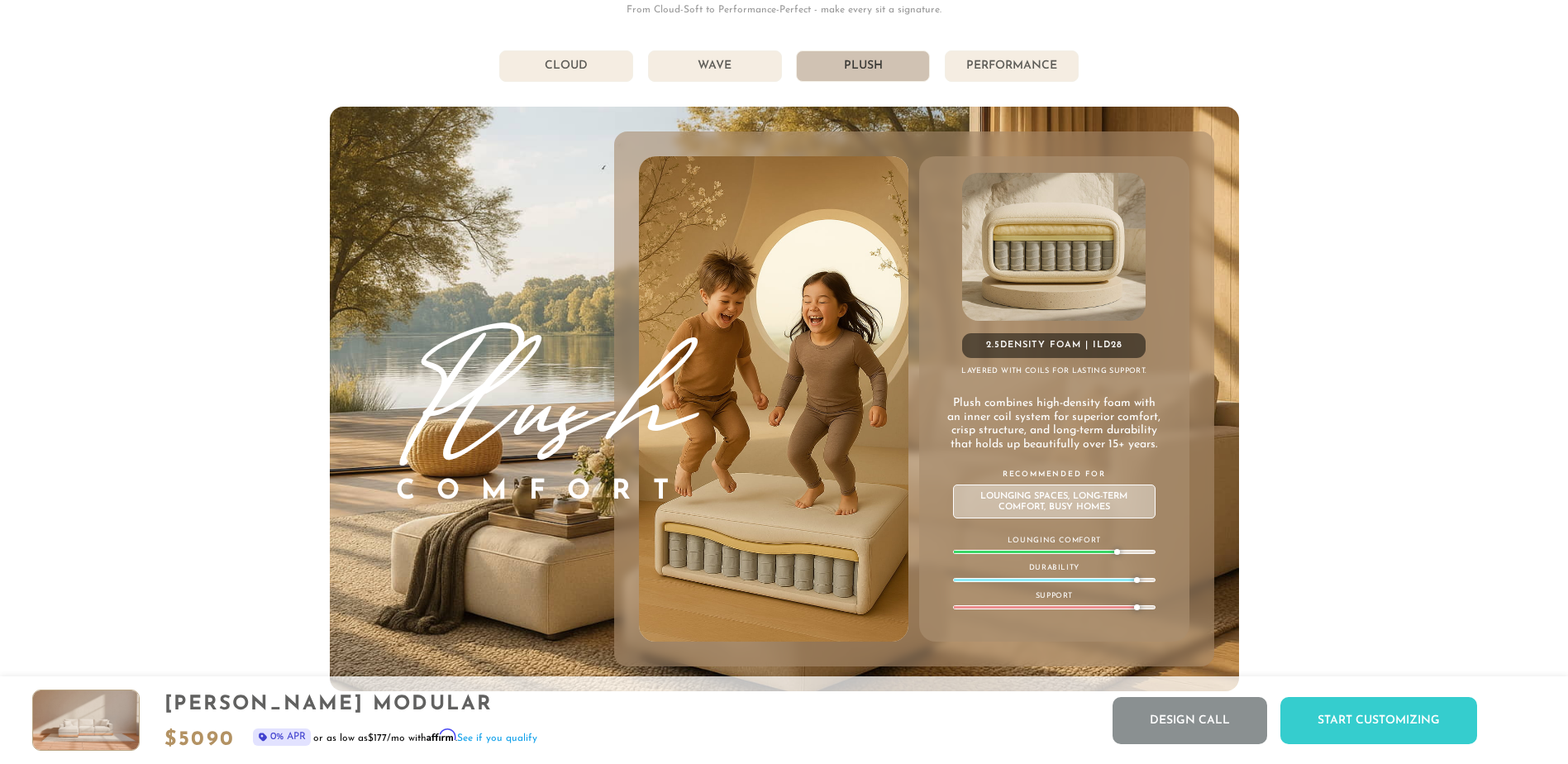
click at [979, 80] on li "Performance" at bounding box center [1012, 66] width 134 height 31
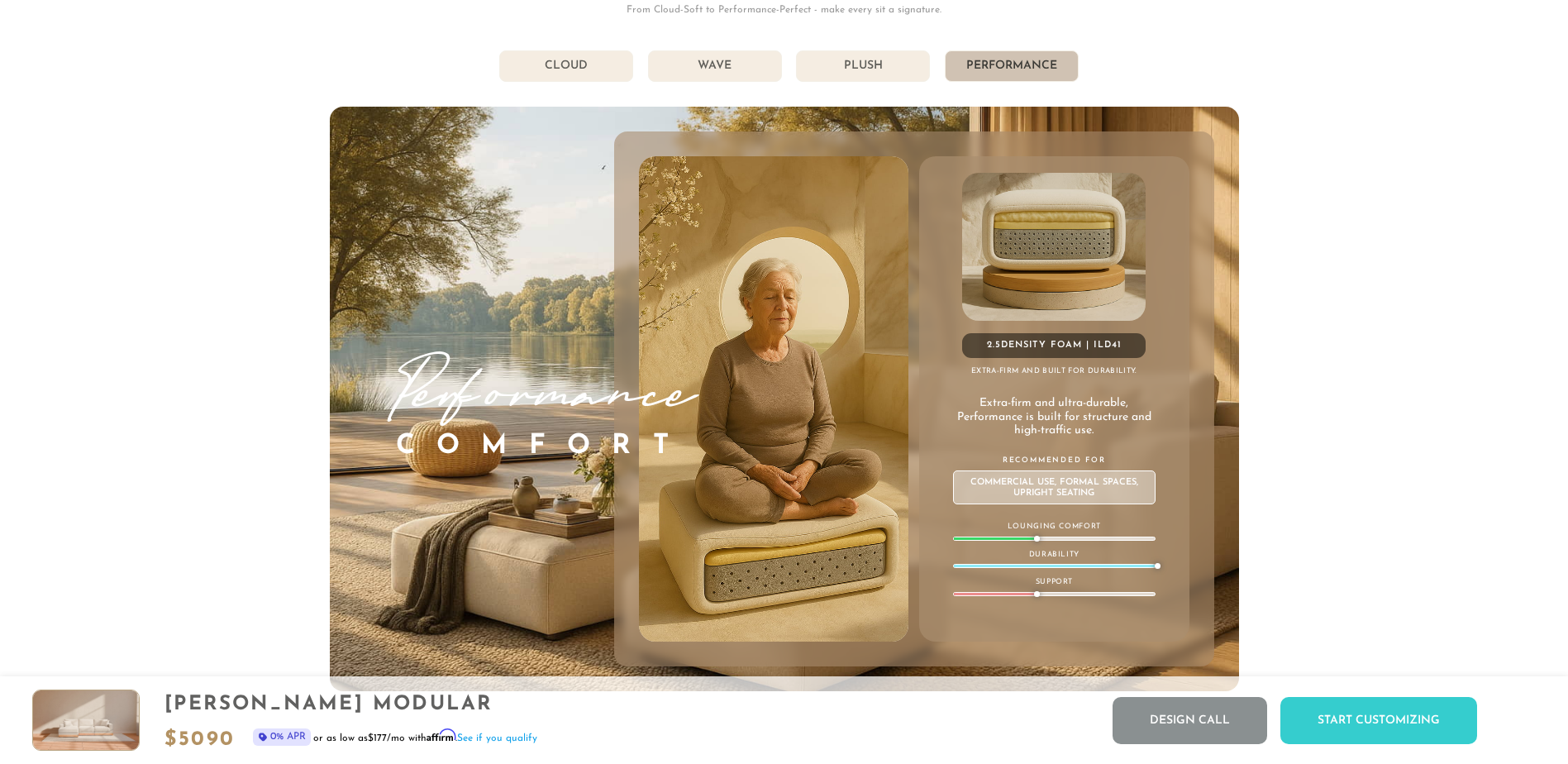
click at [894, 69] on li "Plush" at bounding box center [864, 66] width 134 height 31
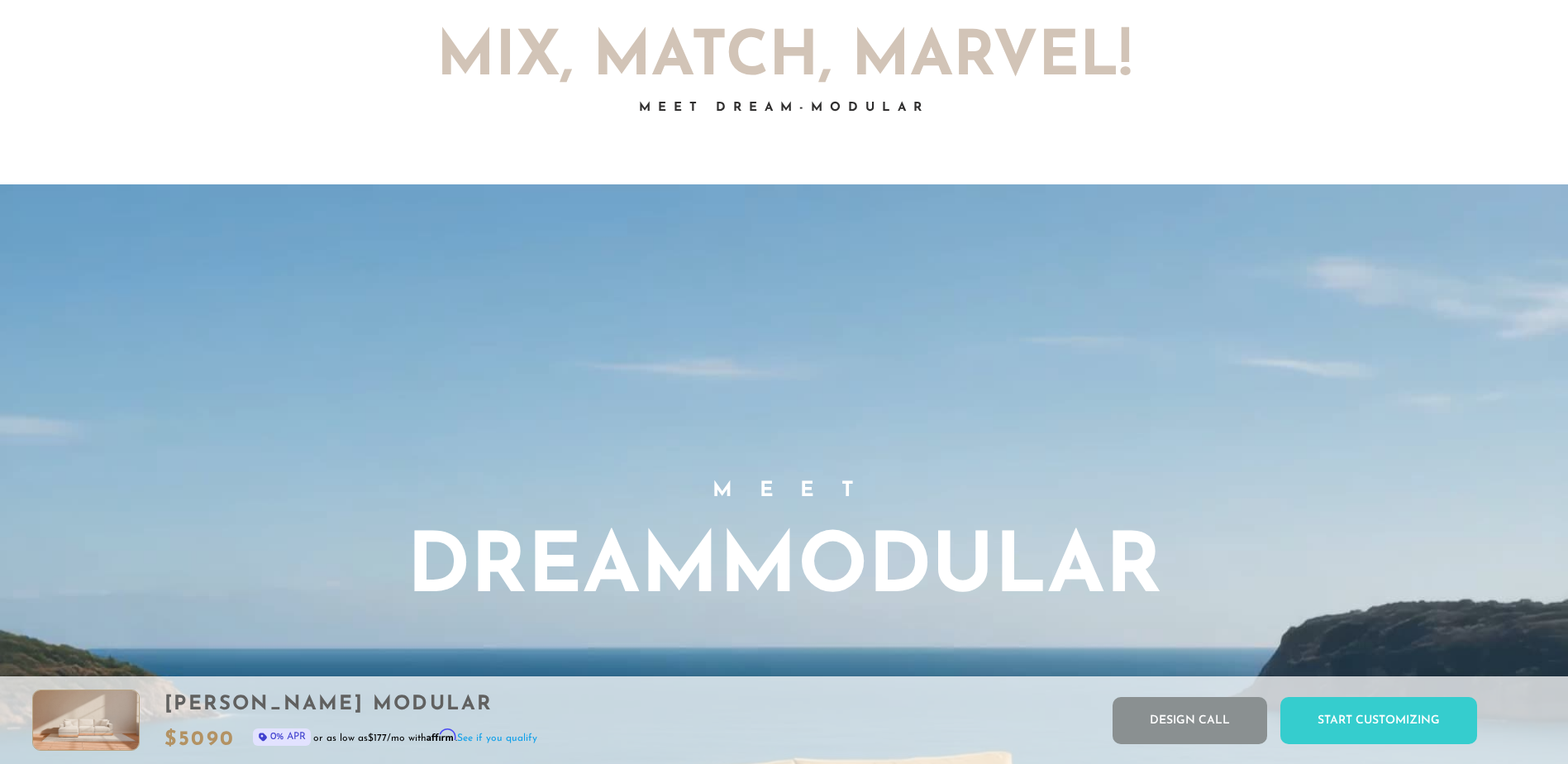
scroll to position [0, 0]
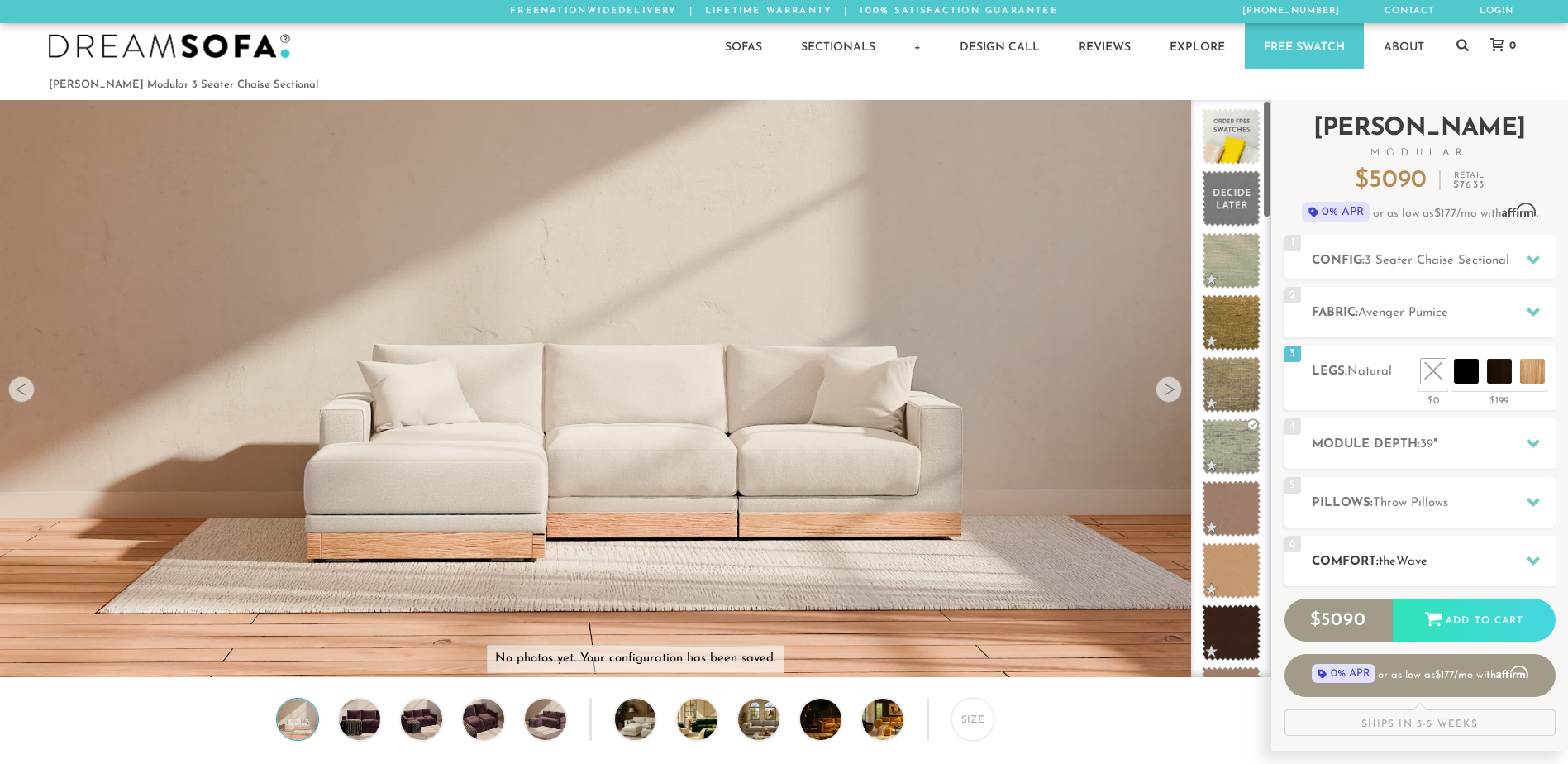
click at [1447, 553] on h2 "Comfort: the Wave" at bounding box center [1434, 561] width 244 height 19
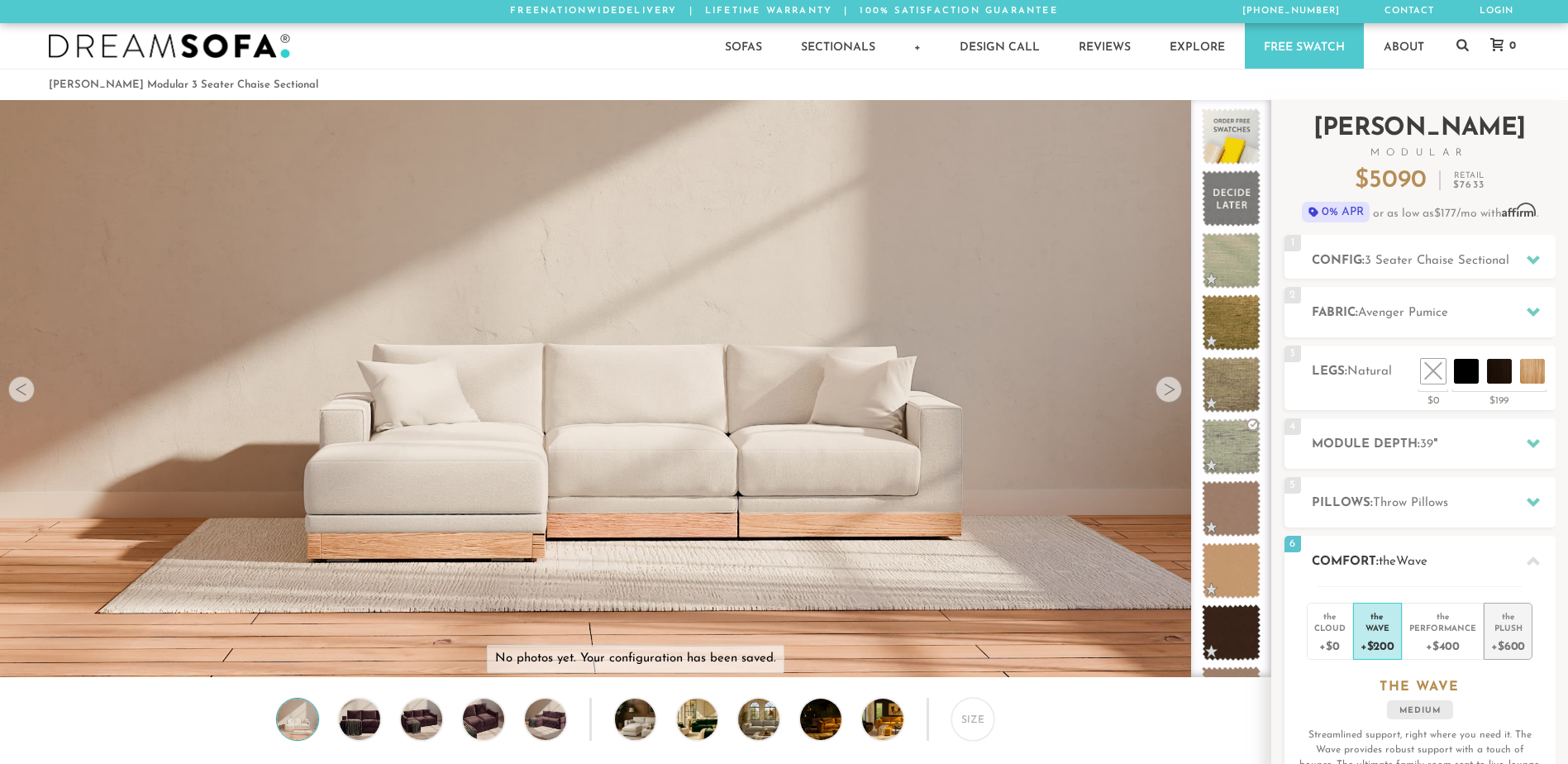
drag, startPoint x: 1507, startPoint y: 629, endPoint x: 1490, endPoint y: 619, distance: 19.7
click at [1507, 628] on div "Plush" at bounding box center [1508, 627] width 34 height 12
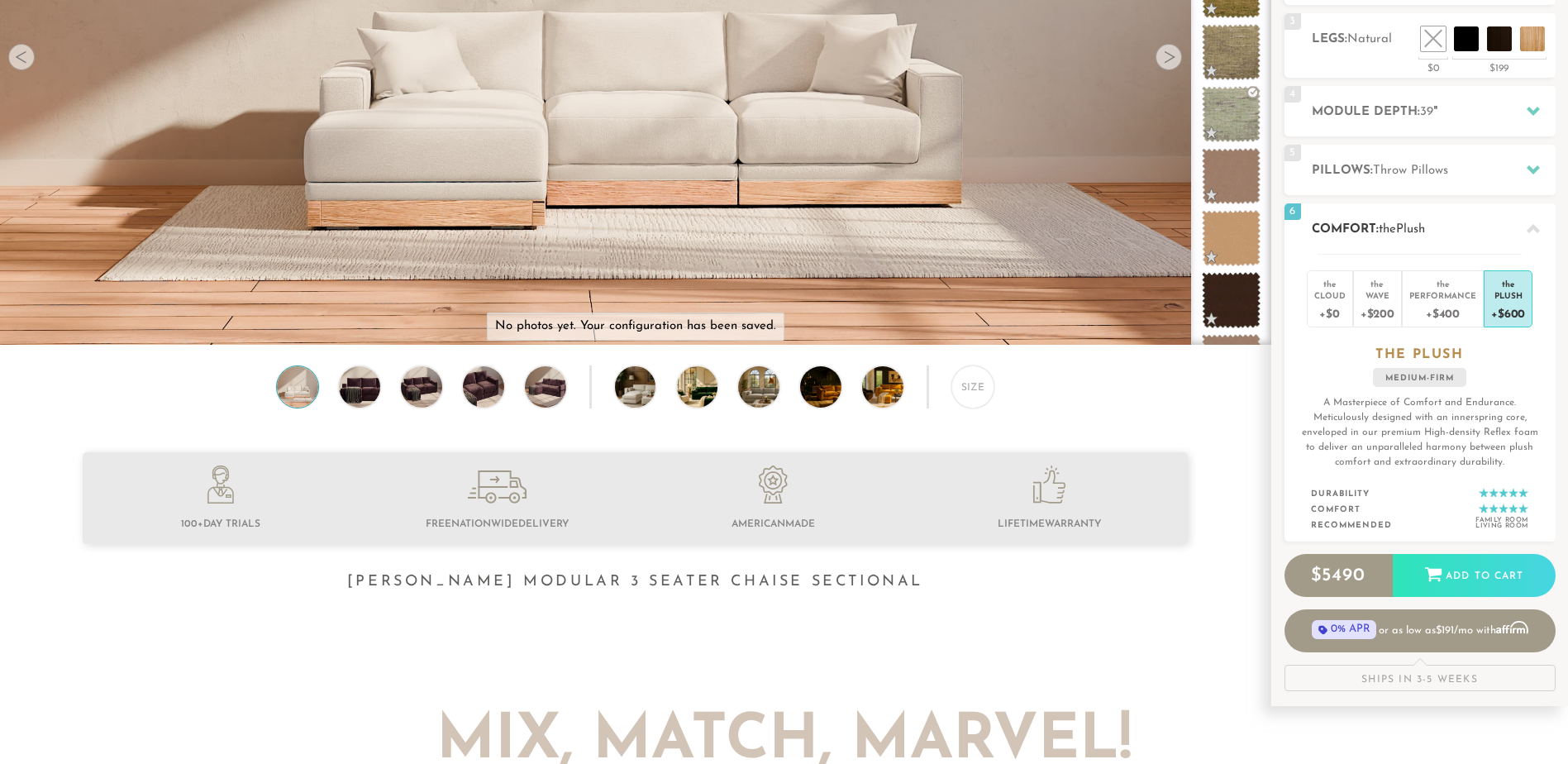
scroll to position [331, 0]
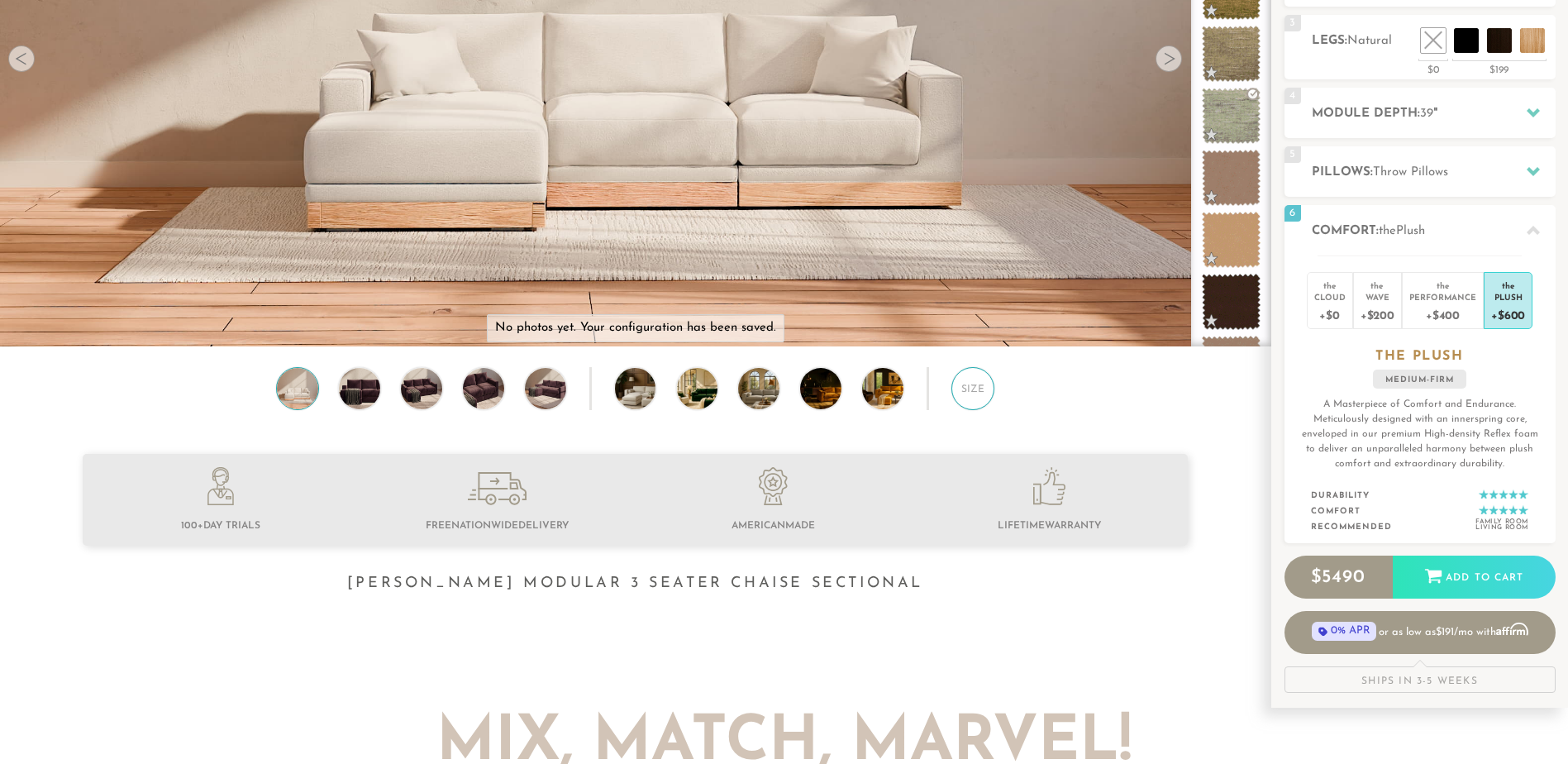
click at [984, 395] on div "Size" at bounding box center [973, 389] width 43 height 43
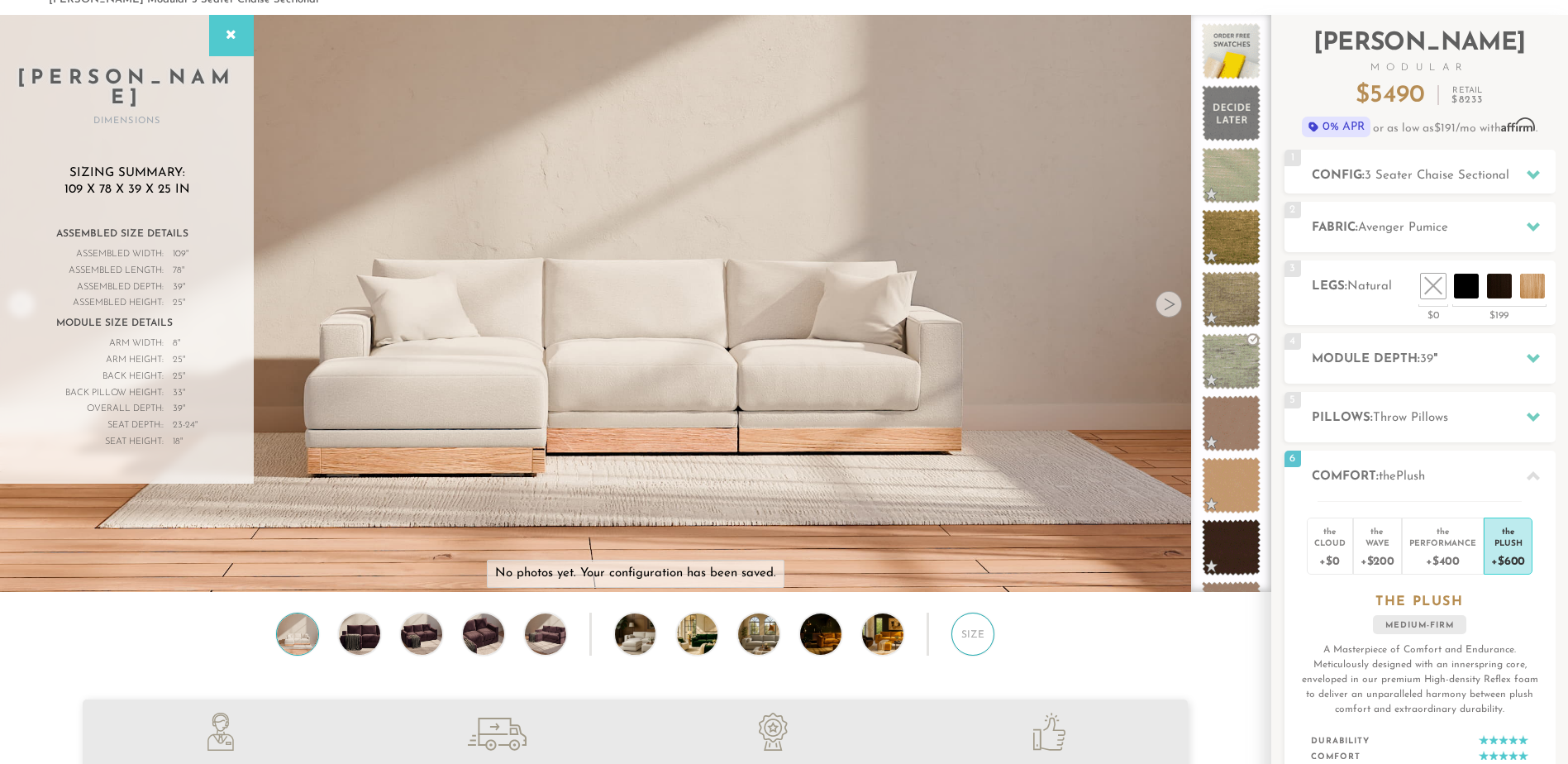
scroll to position [82, 0]
